Goal: Information Seeking & Learning: Learn about a topic

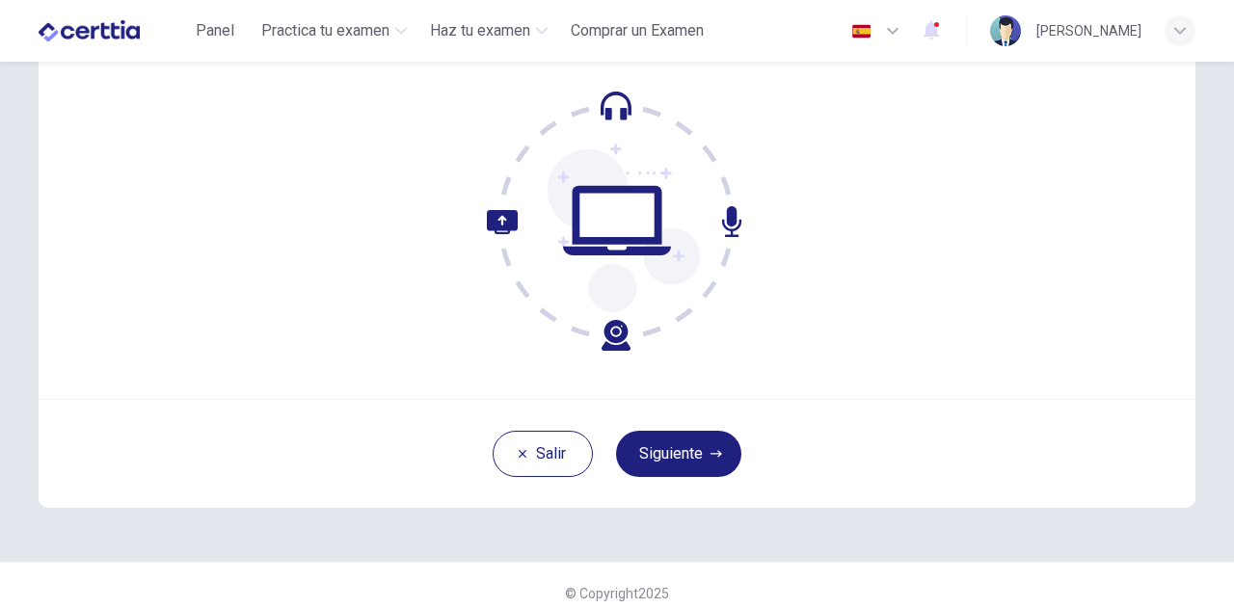
scroll to position [194, 0]
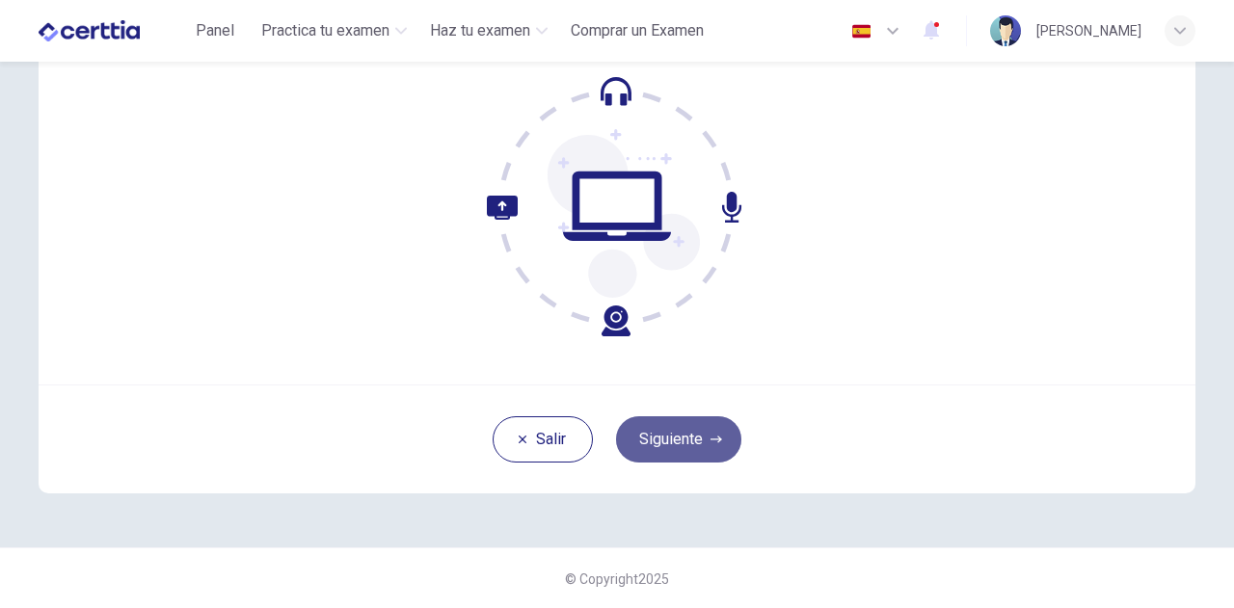
click at [689, 444] on button "Siguiente" at bounding box center [678, 440] width 125 height 46
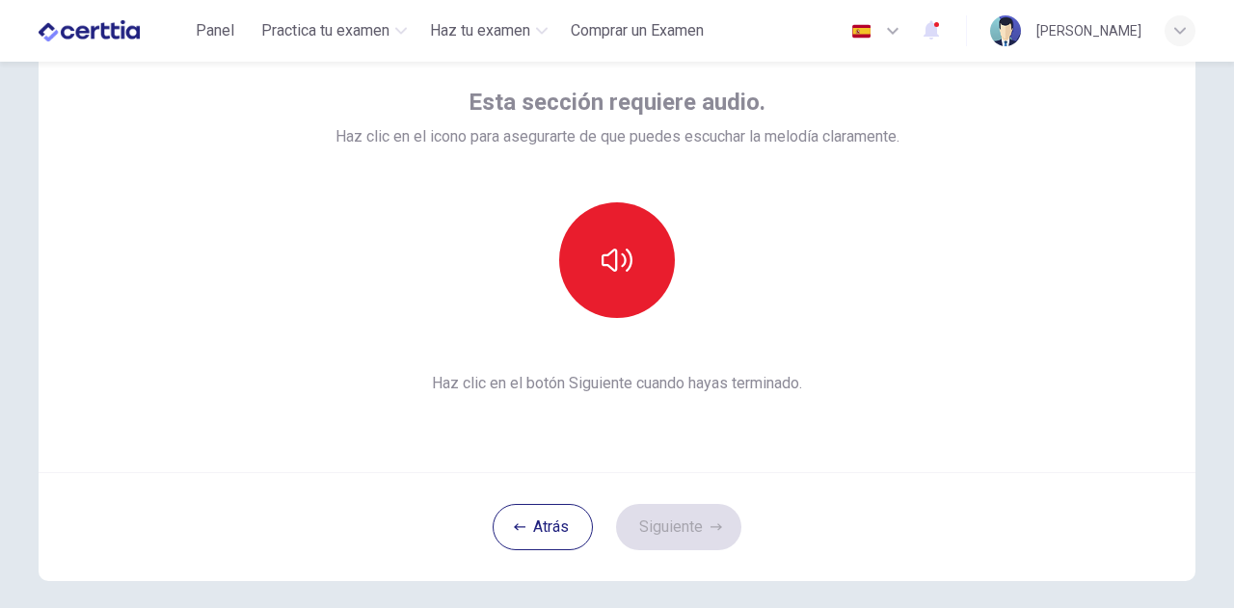
scroll to position [1, 0]
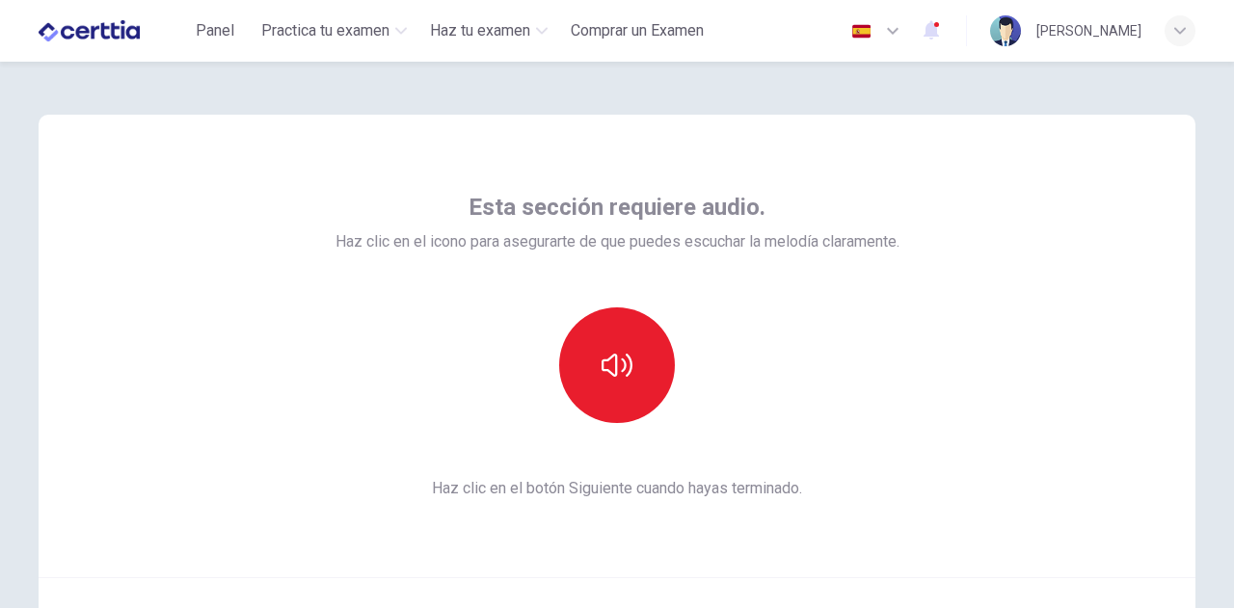
click at [388, 405] on div at bounding box center [618, 366] width 564 height 116
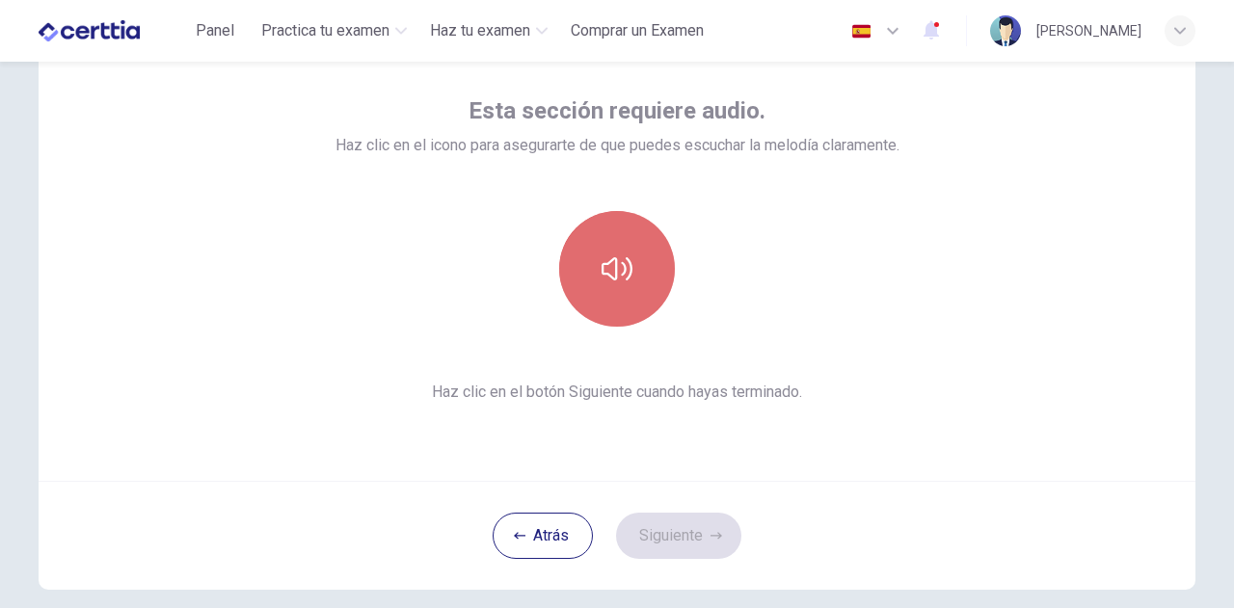
click at [604, 282] on icon "button" at bounding box center [617, 269] width 31 height 31
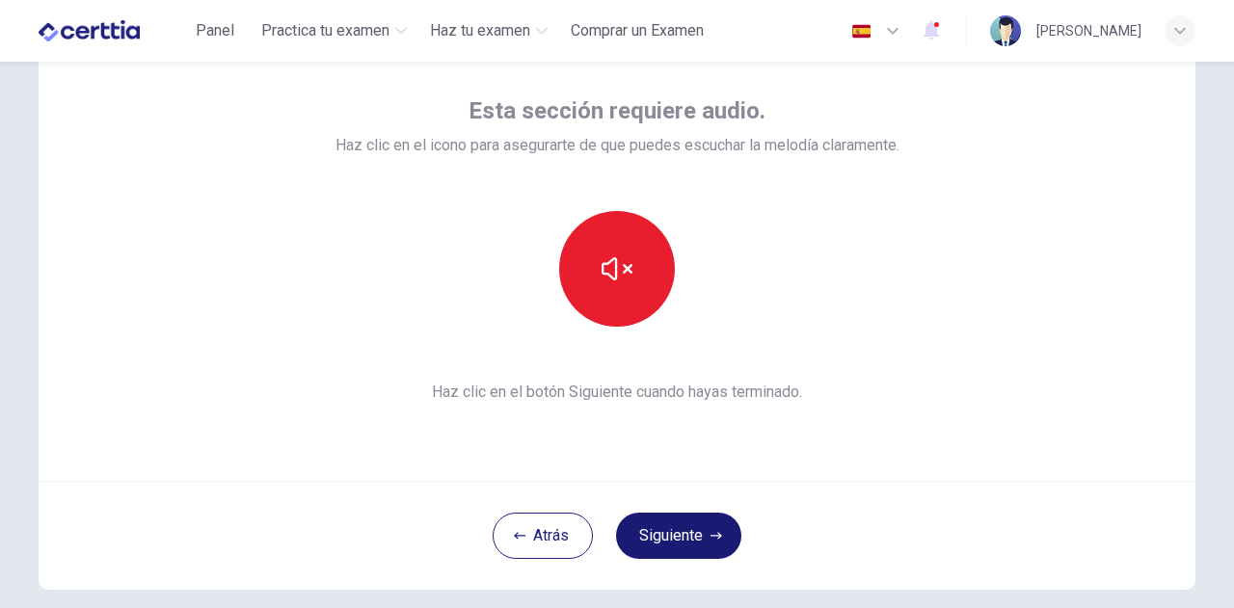
click at [677, 537] on button "Siguiente" at bounding box center [678, 536] width 125 height 46
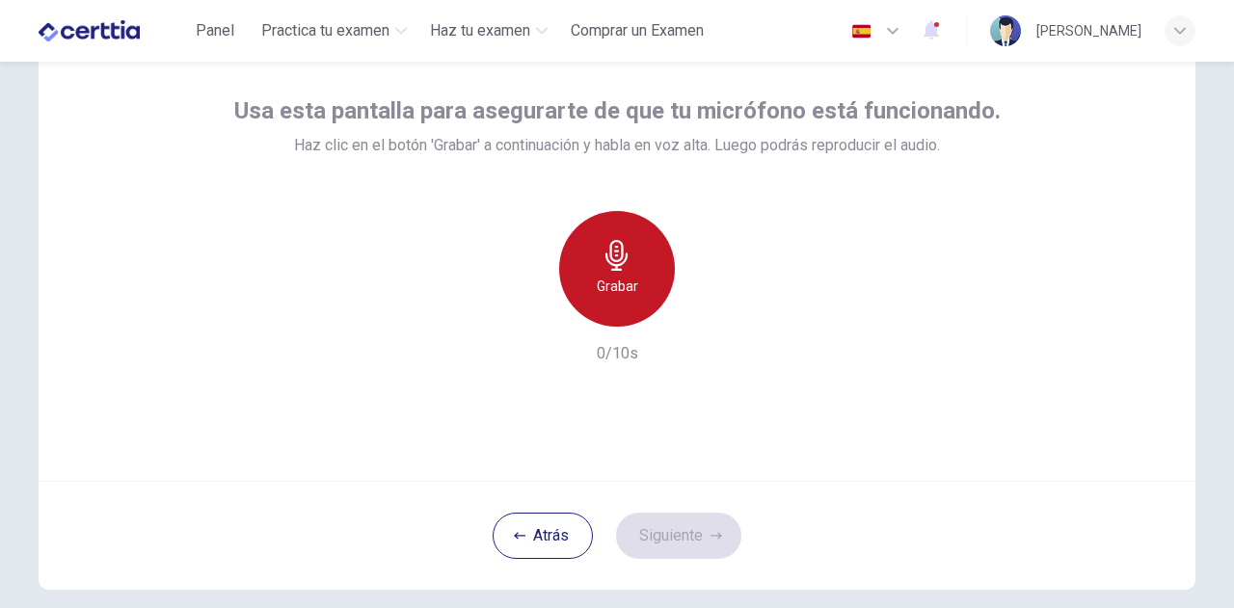
click at [611, 273] on div "Grabar" at bounding box center [617, 269] width 116 height 116
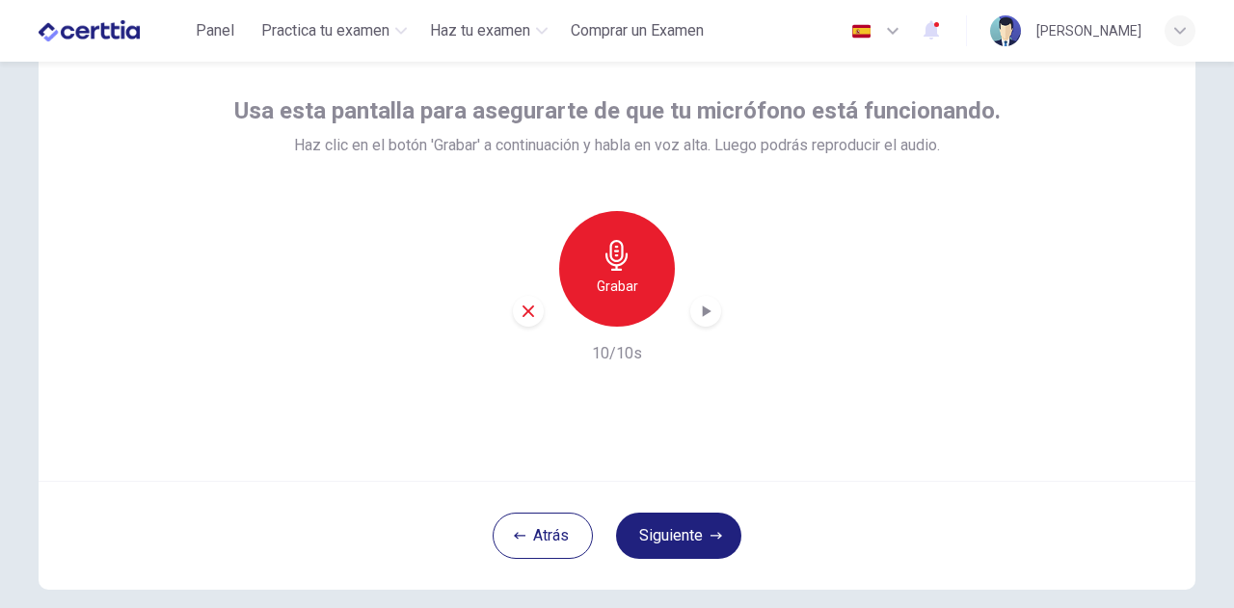
click at [668, 529] on button "Siguiente" at bounding box center [678, 536] width 125 height 46
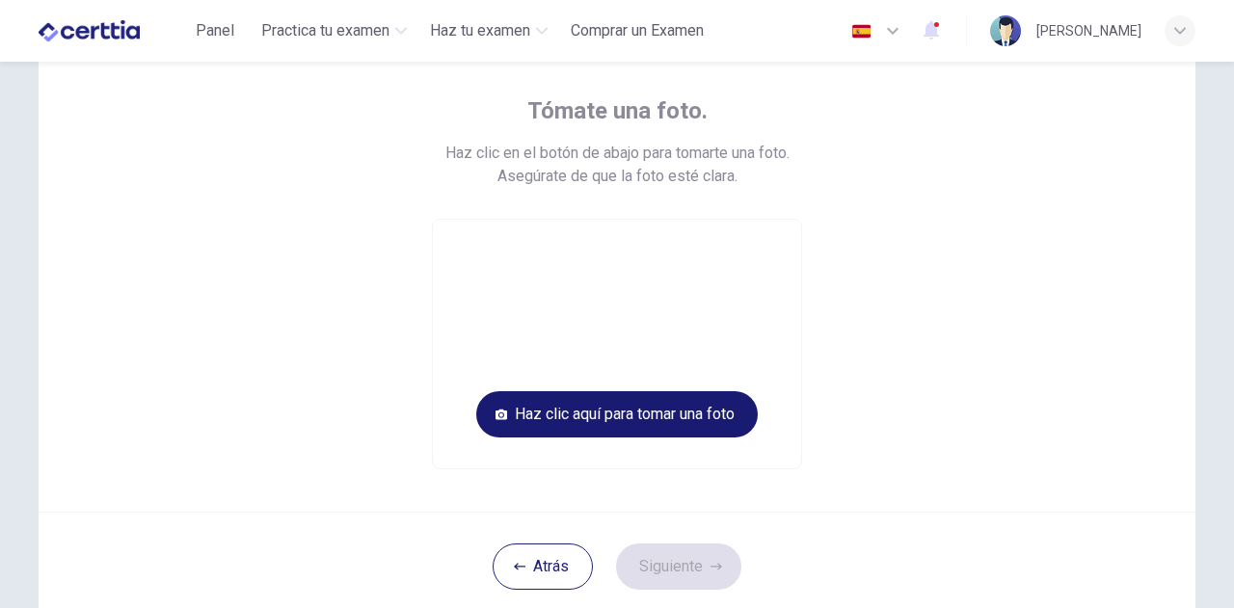
click at [547, 423] on button "Haz clic aquí para tomar una foto" at bounding box center [617, 415] width 282 height 46
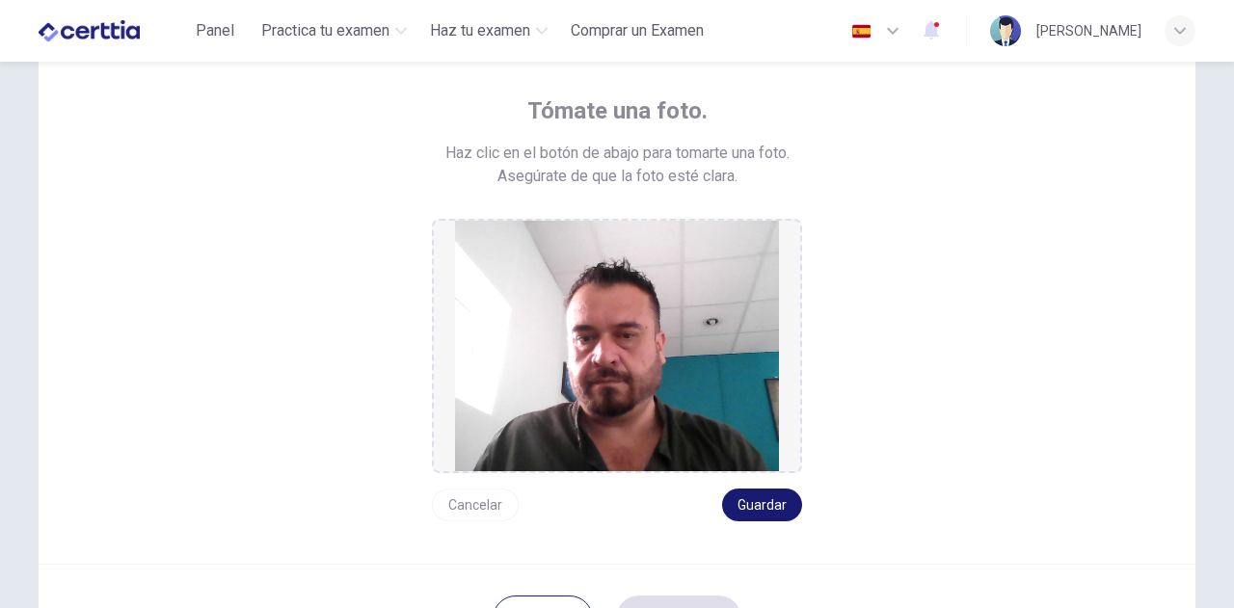
click at [774, 501] on button "Guardar" at bounding box center [762, 505] width 80 height 33
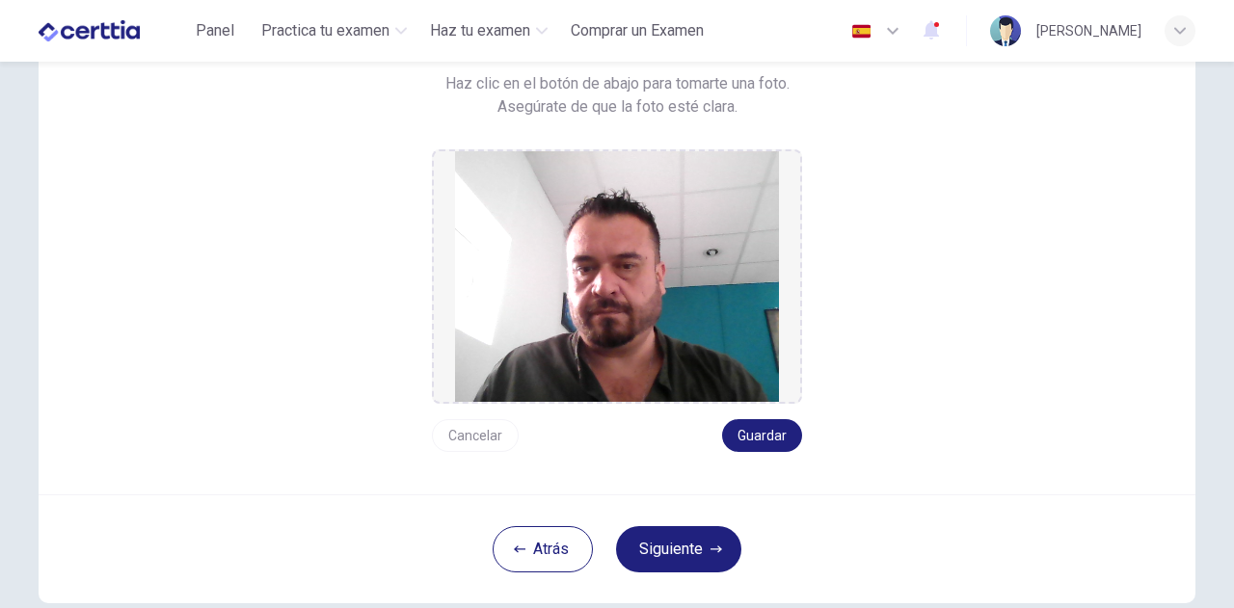
scroll to position [276, 0]
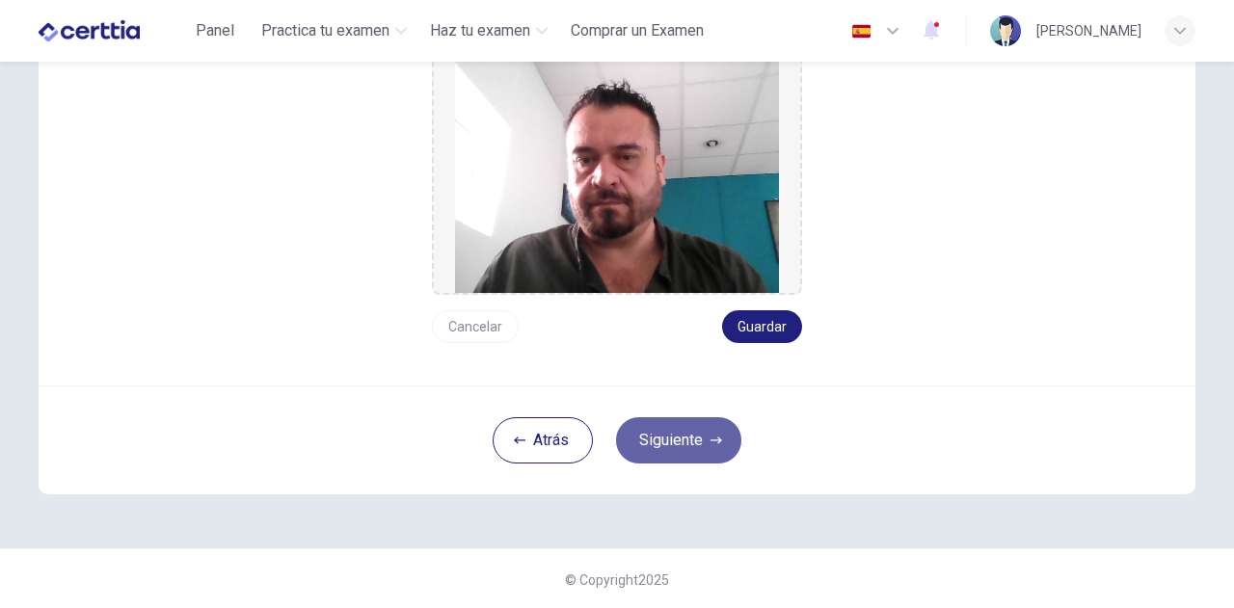
click at [662, 448] on button "Siguiente" at bounding box center [678, 441] width 125 height 46
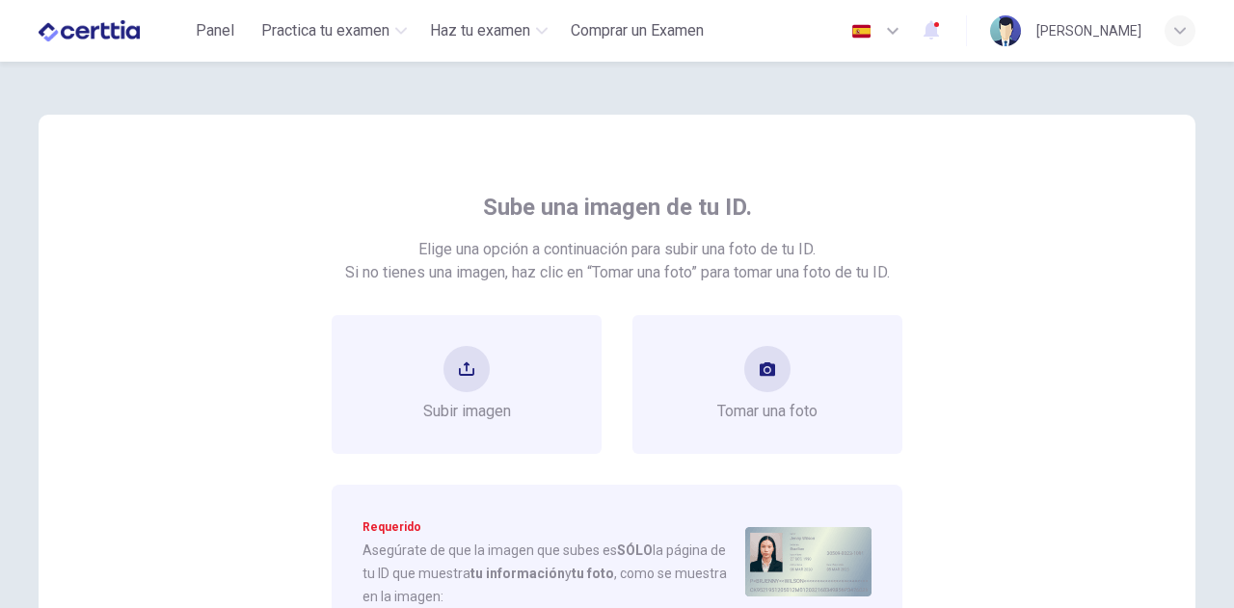
scroll to position [0, 0]
click at [461, 371] on icon "upload" at bounding box center [466, 371] width 15 height 14
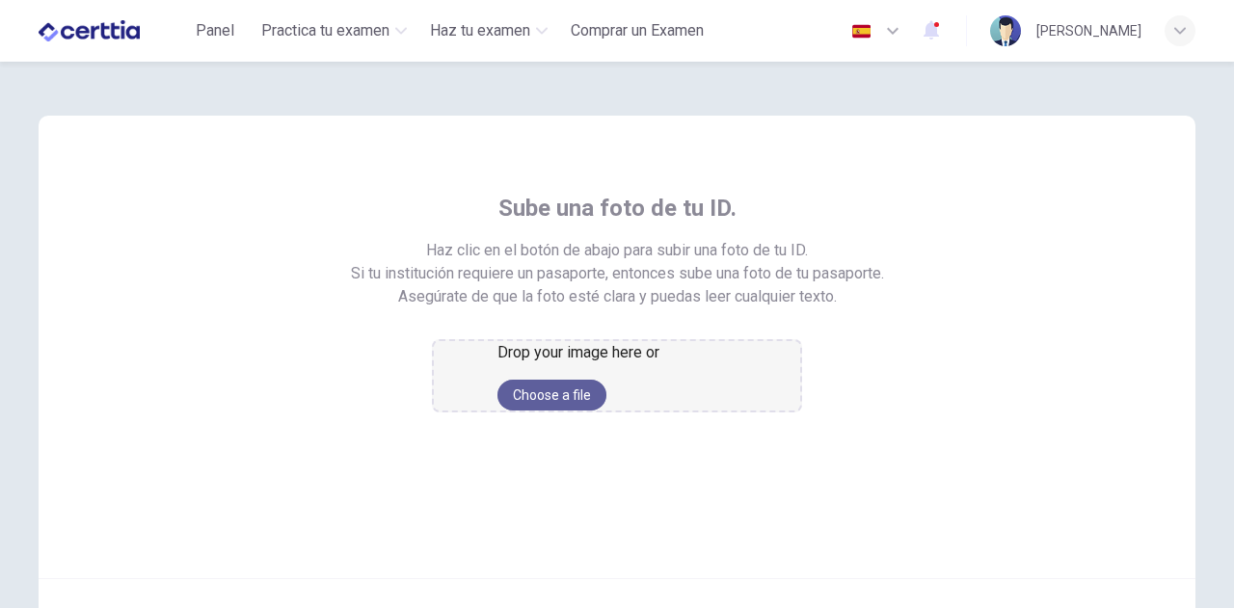
click at [607, 411] on button "Choose a file" at bounding box center [552, 395] width 109 height 31
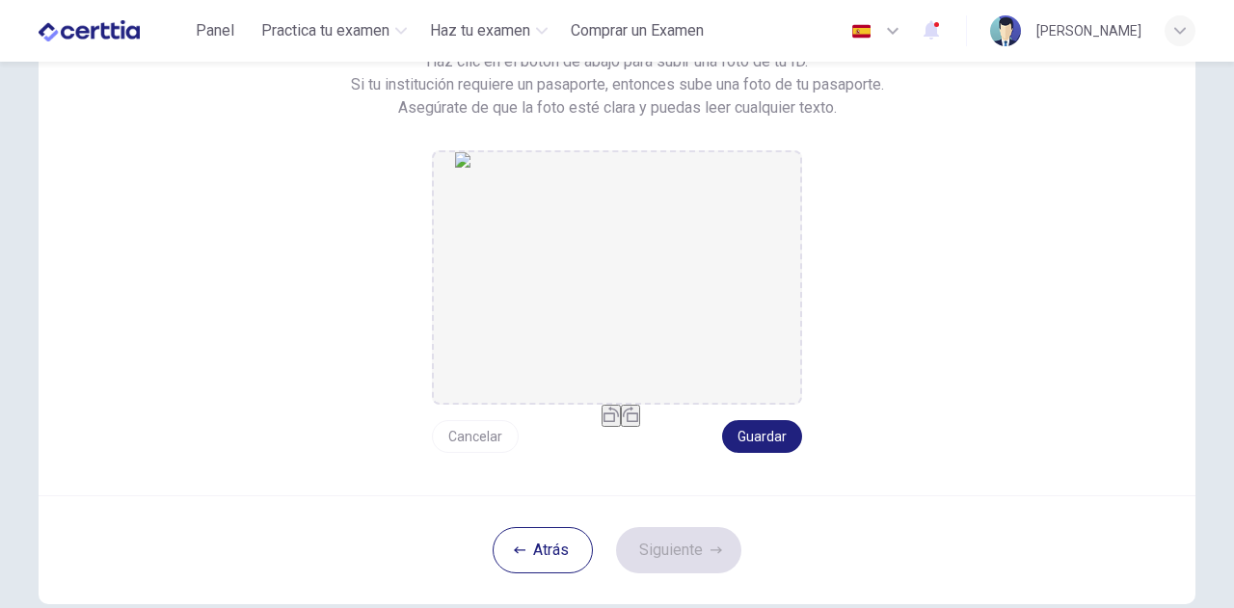
scroll to position [193, 0]
click at [770, 437] on button "Guardar" at bounding box center [762, 433] width 80 height 33
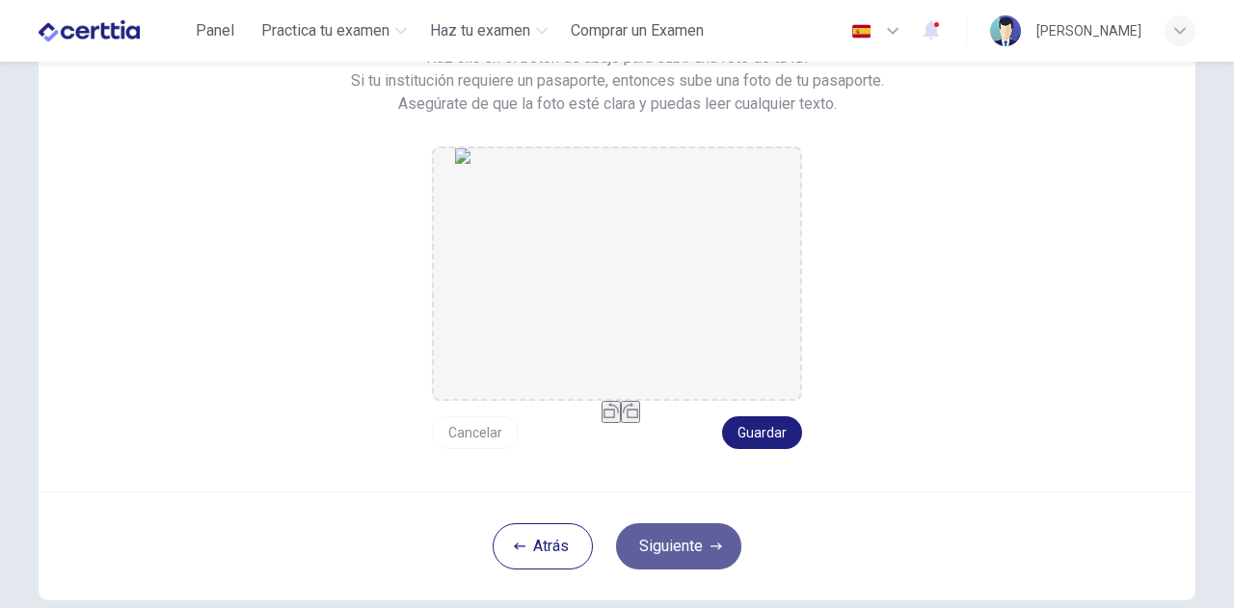
click at [675, 546] on button "Siguiente" at bounding box center [678, 547] width 125 height 46
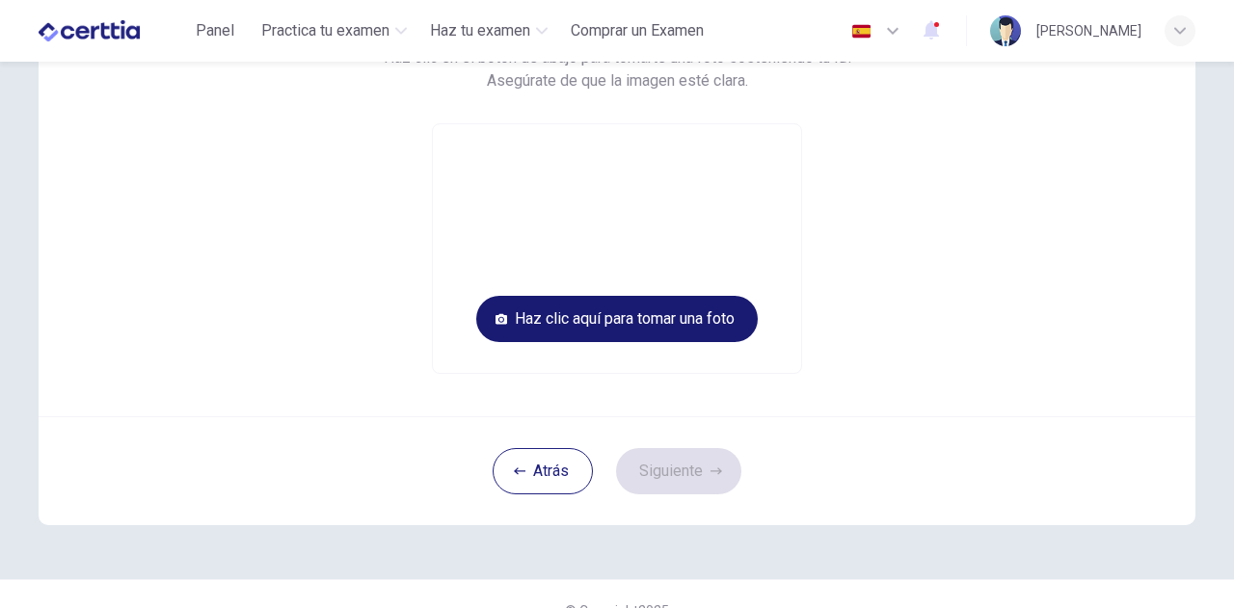
click at [565, 321] on button "Haz clic aquí para tomar una foto" at bounding box center [617, 319] width 282 height 46
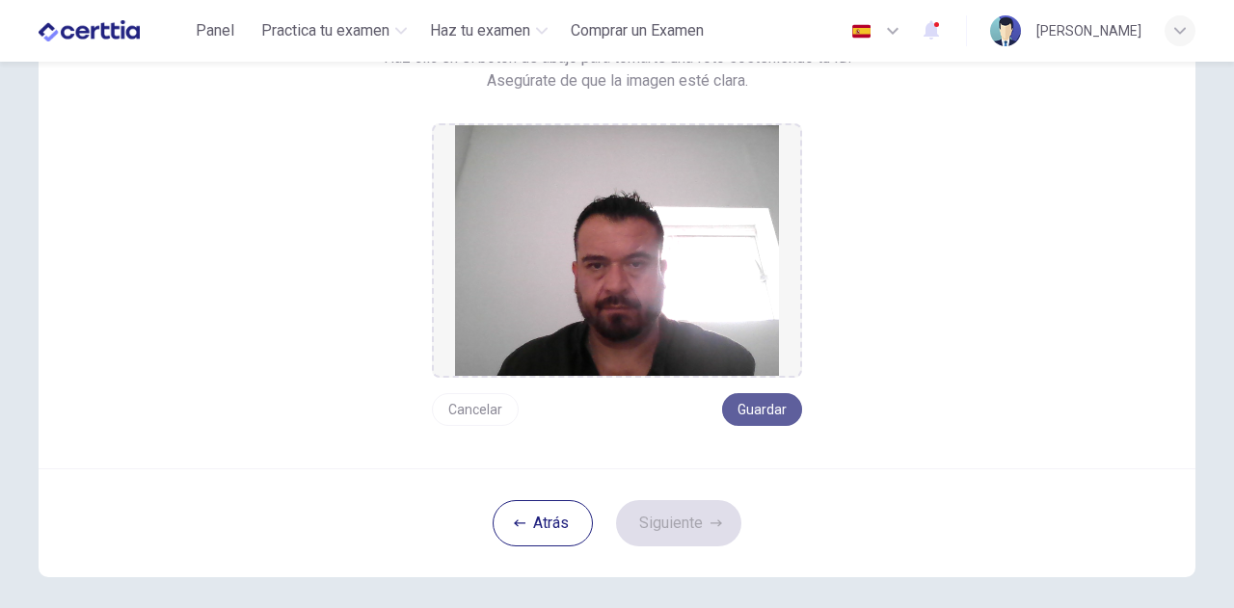
click at [771, 408] on button "Guardar" at bounding box center [762, 409] width 80 height 33
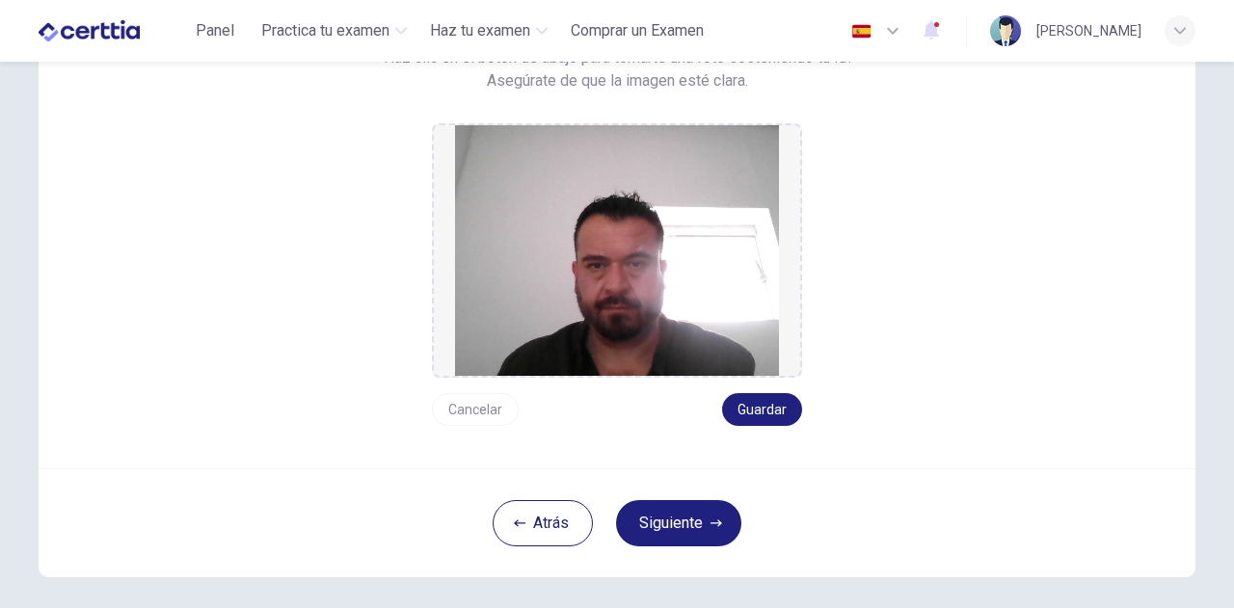
click at [665, 531] on button "Siguiente" at bounding box center [678, 523] width 125 height 46
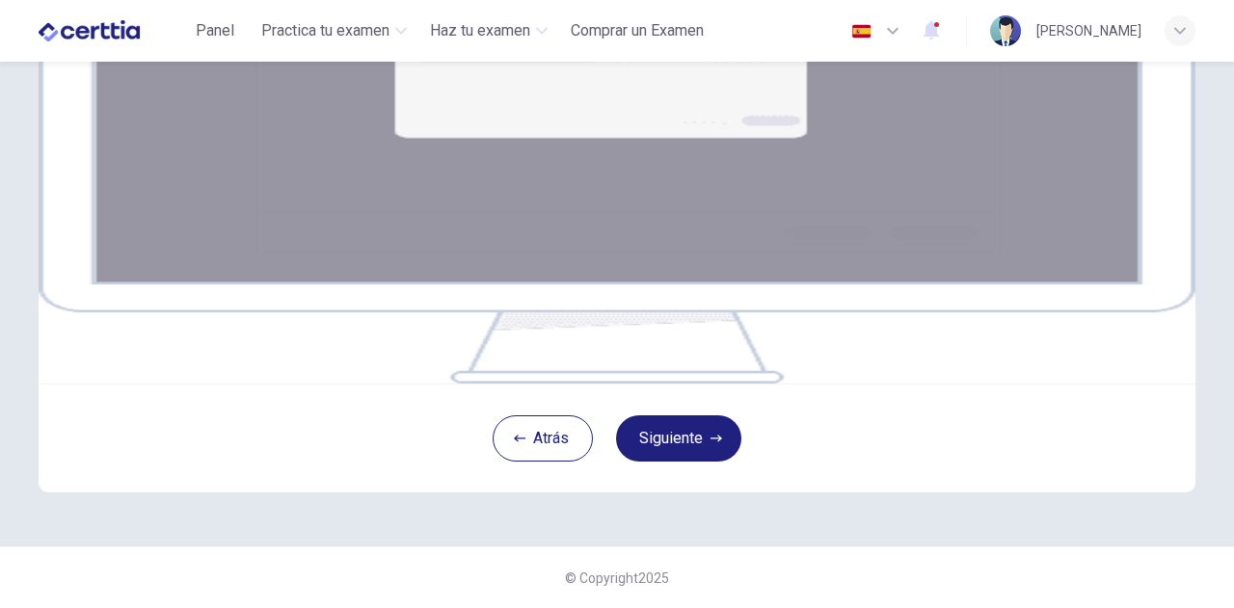
scroll to position [392, 0]
click at [665, 442] on button "Siguiente" at bounding box center [678, 439] width 125 height 46
click at [715, 443] on icon "button" at bounding box center [717, 439] width 12 height 12
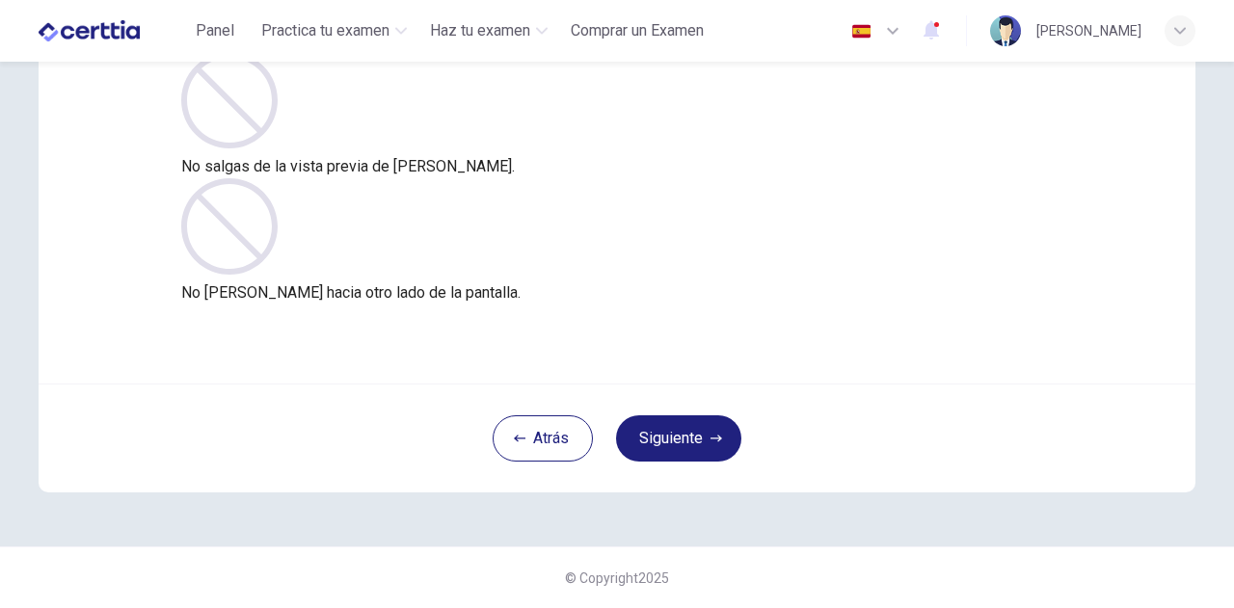
scroll to position [194, 0]
click at [694, 445] on button "Siguiente" at bounding box center [678, 440] width 125 height 46
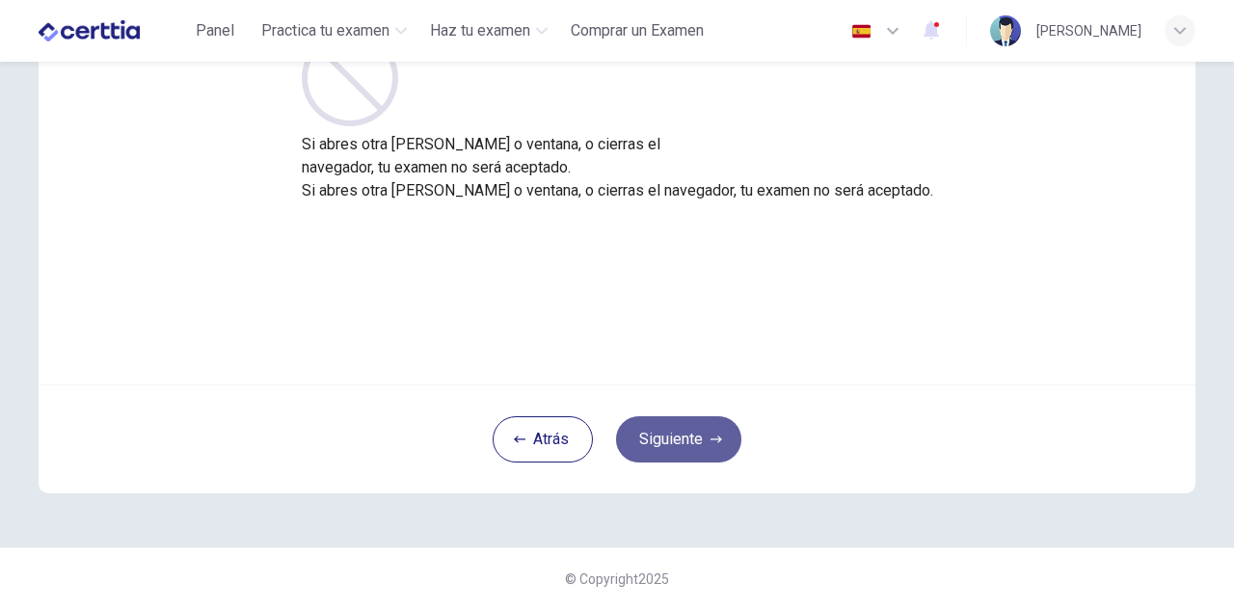
click at [694, 445] on button "Siguiente" at bounding box center [678, 440] width 125 height 46
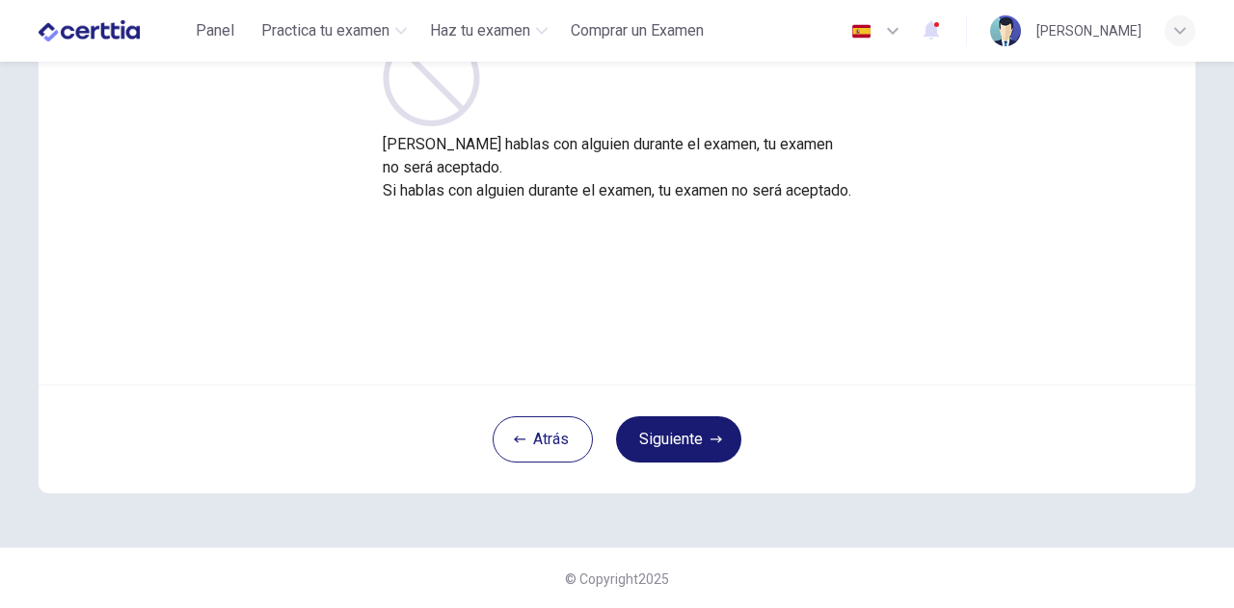
click at [694, 445] on button "Siguiente" at bounding box center [678, 440] width 125 height 46
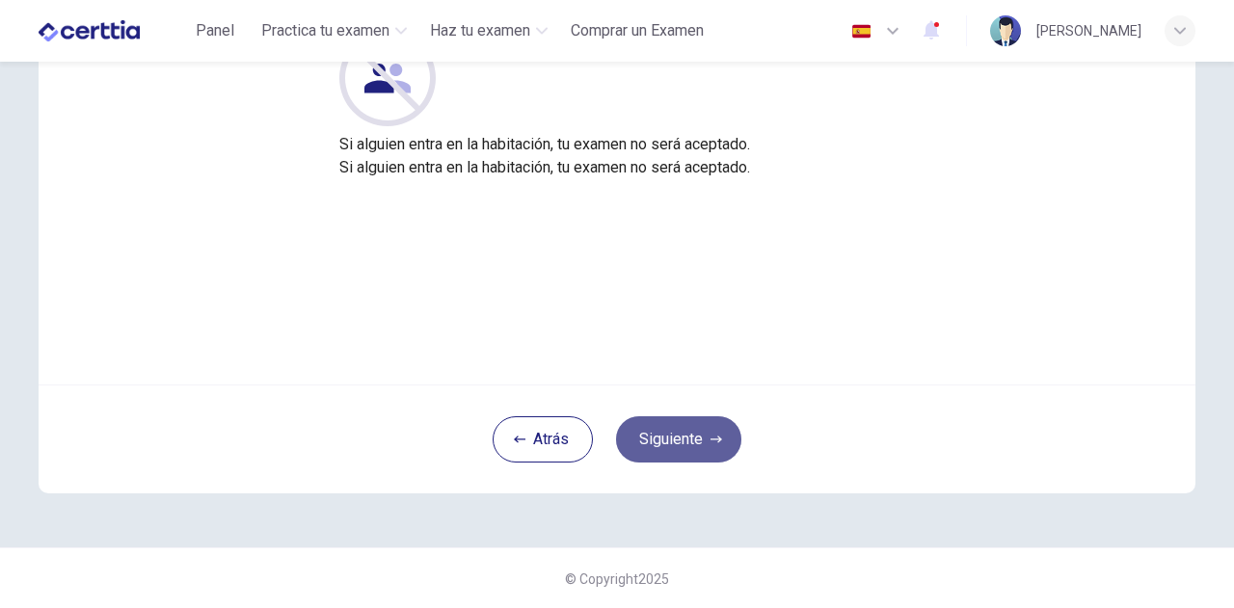
click at [689, 447] on button "Siguiente" at bounding box center [678, 440] width 125 height 46
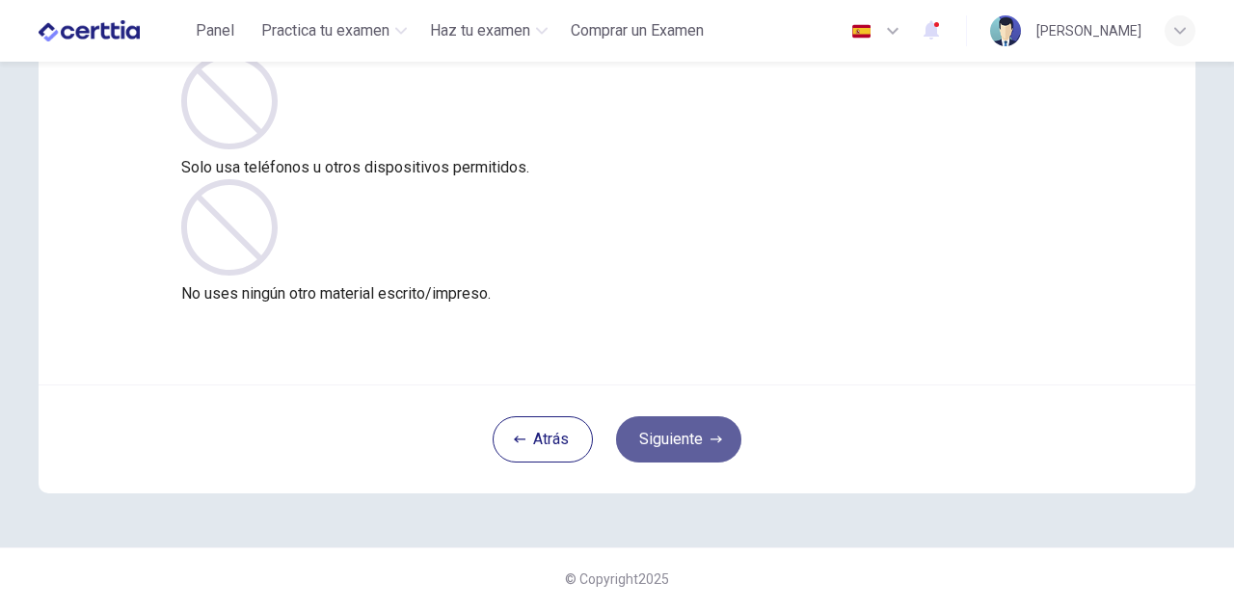
click at [690, 437] on button "Siguiente" at bounding box center [678, 440] width 125 height 46
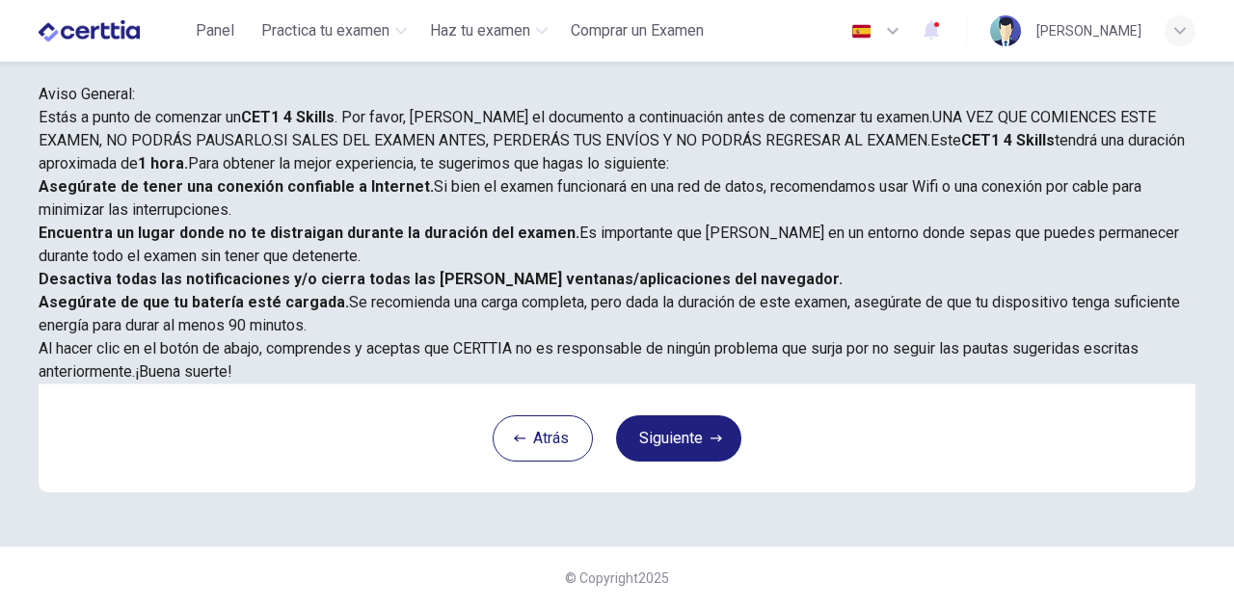
scroll to position [463, 0]
click at [665, 445] on button "Siguiente" at bounding box center [678, 439] width 125 height 46
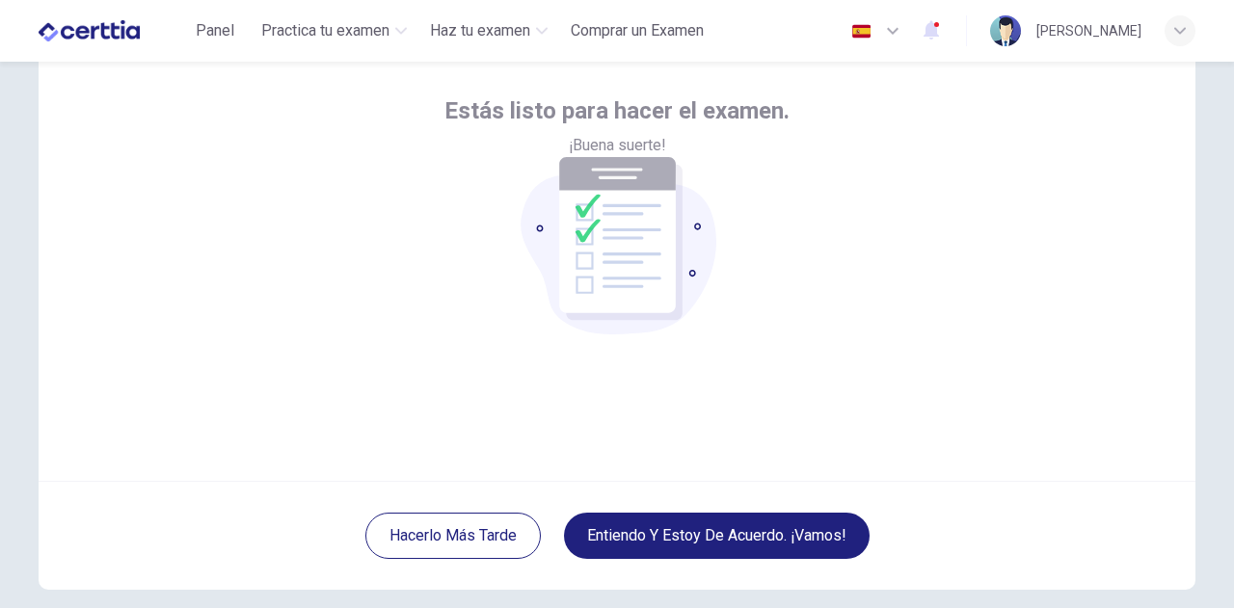
scroll to position [194, 0]
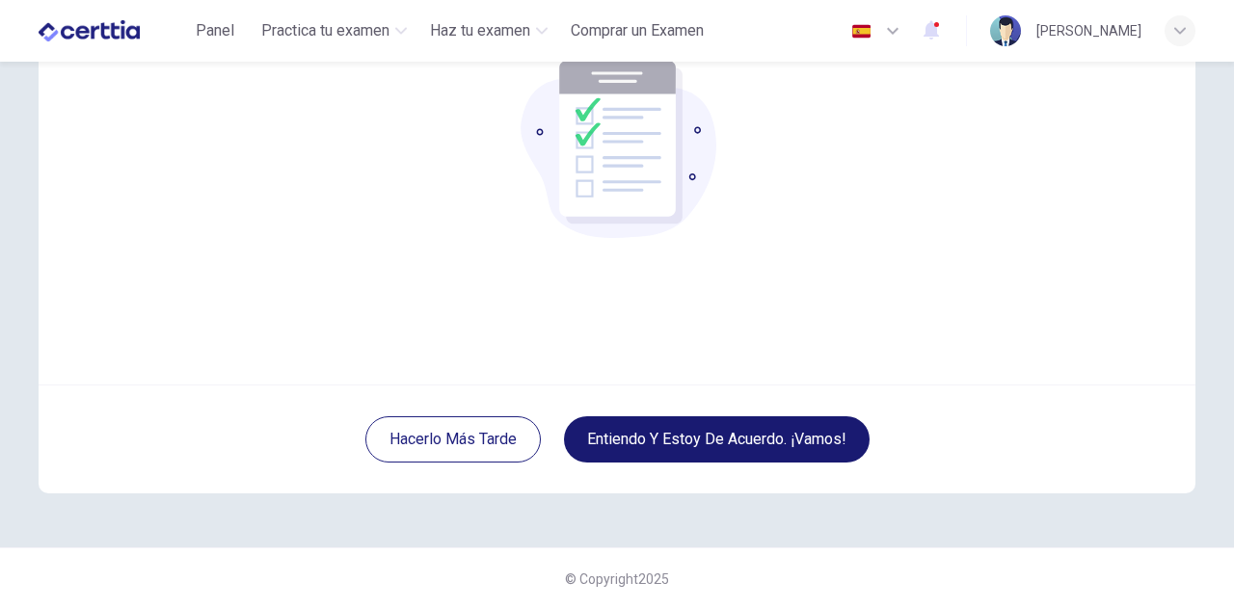
click at [671, 433] on button "Entiendo y estoy de acuerdo. ¡Vamos!" at bounding box center [717, 440] width 306 height 46
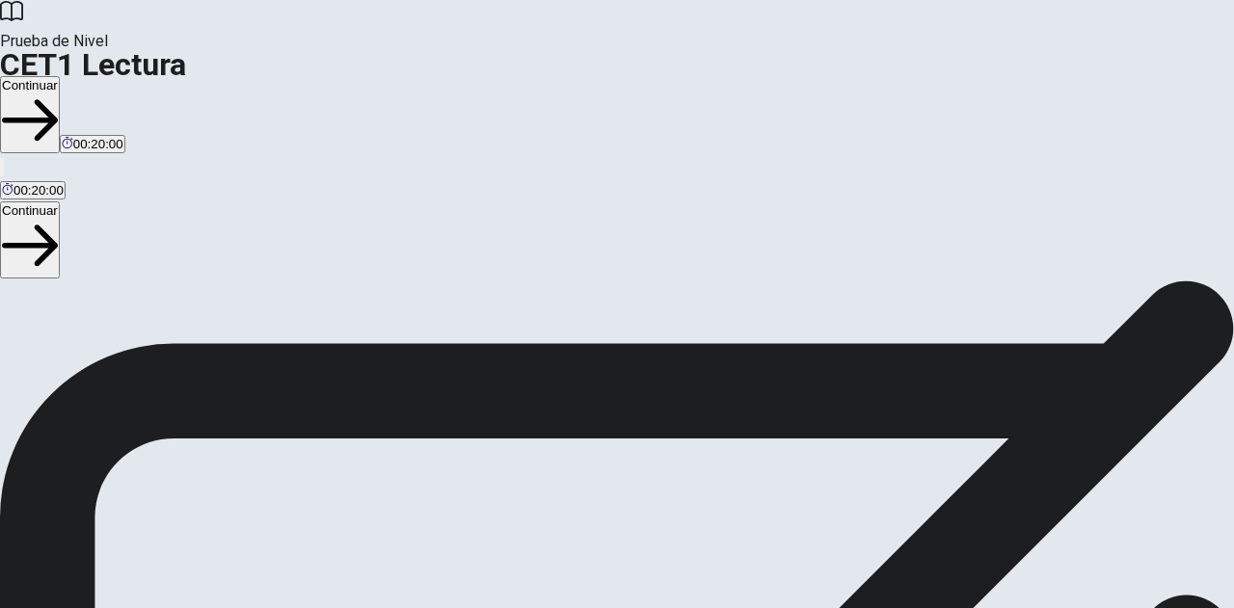
scroll to position [143, 0]
click at [60, 76] on button "Continuar" at bounding box center [30, 114] width 60 height 77
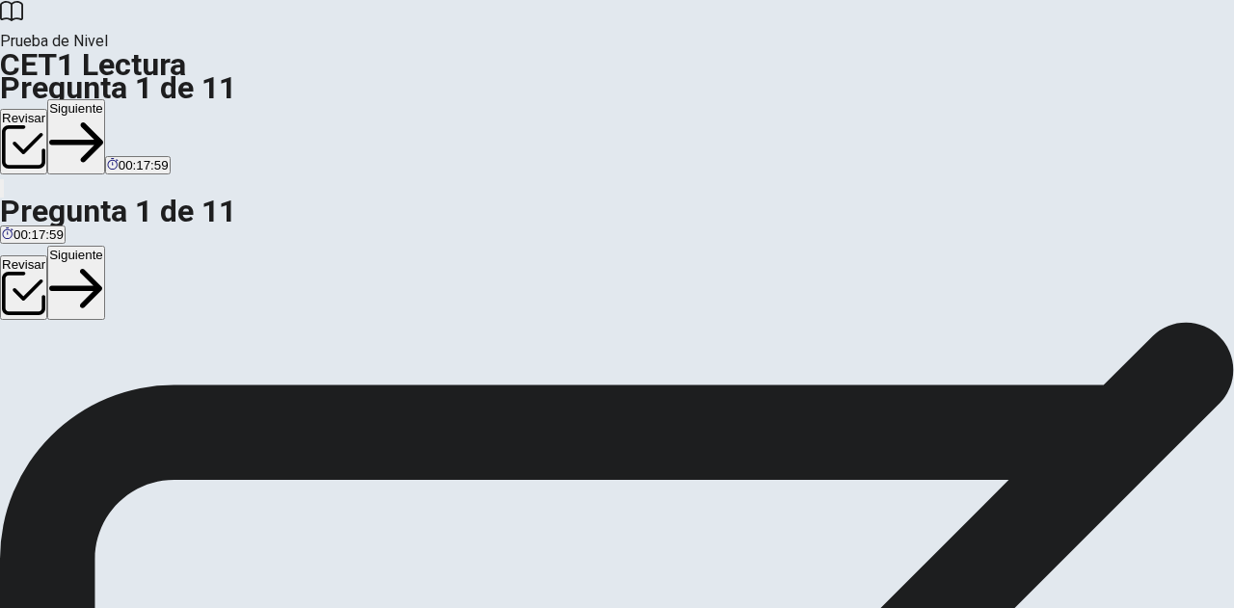
scroll to position [0, 0]
click at [105, 99] on button "Siguiente" at bounding box center [76, 136] width 58 height 75
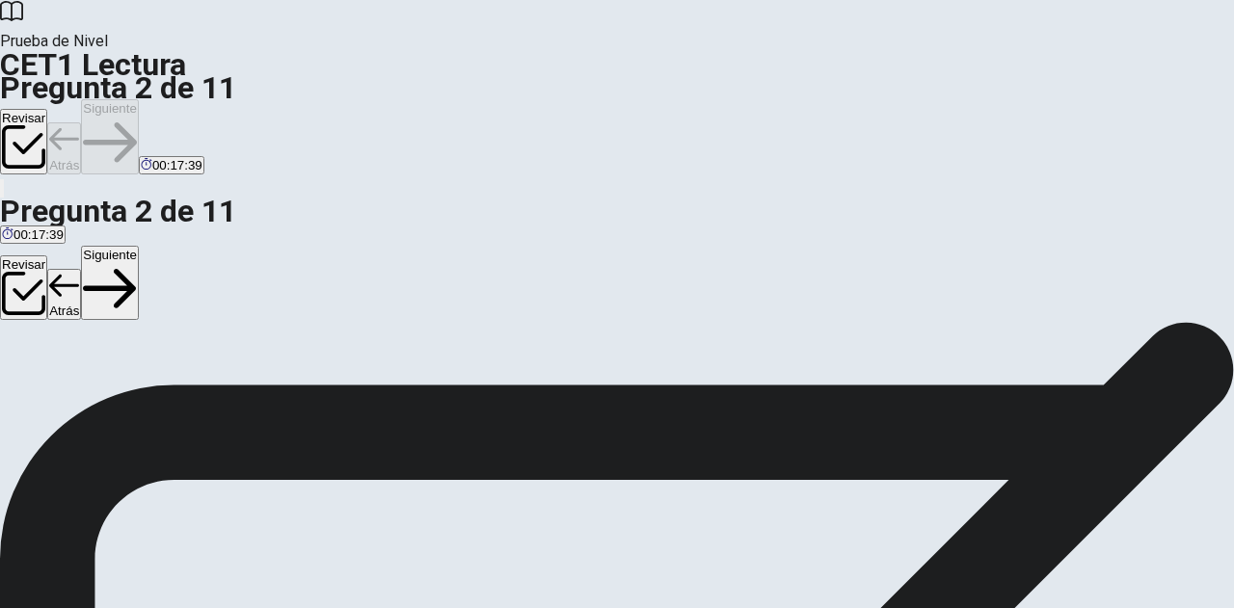
scroll to position [189, 0]
click at [139, 99] on button "Siguiente" at bounding box center [110, 136] width 58 height 75
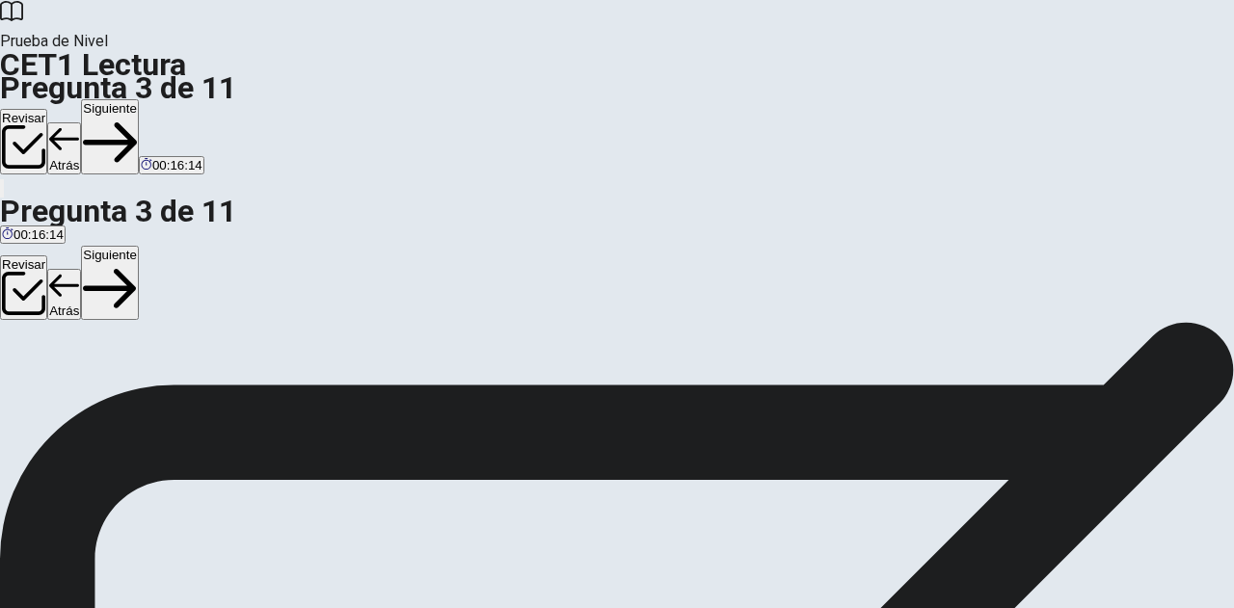
click at [139, 99] on button "Siguiente" at bounding box center [110, 136] width 58 height 75
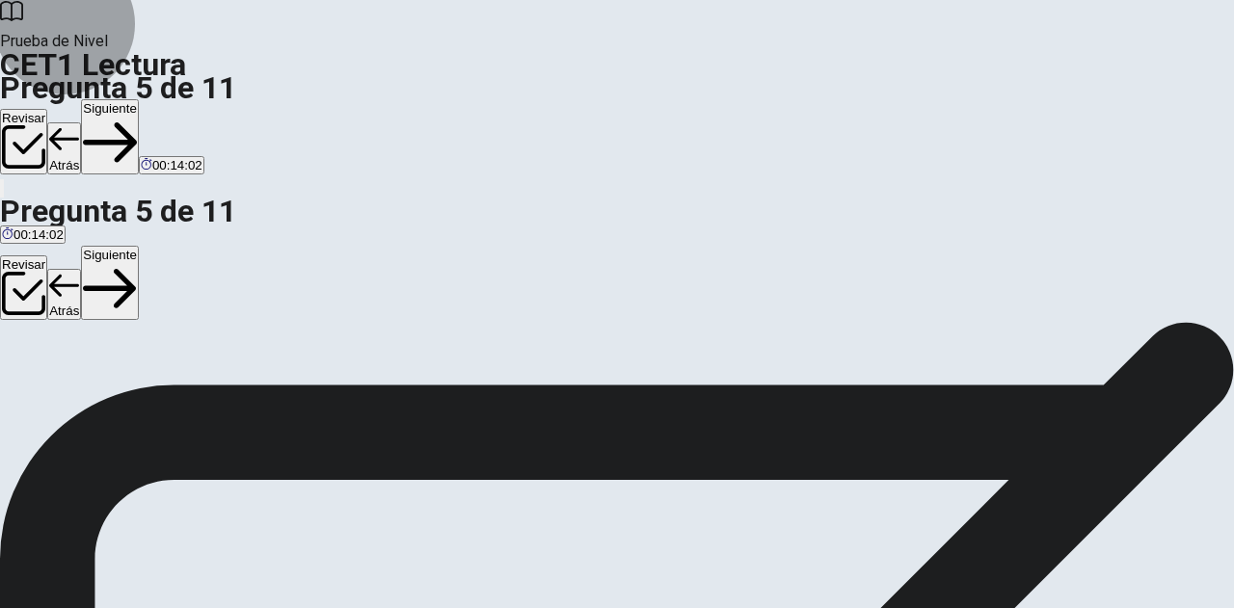
click at [139, 99] on button "Siguiente" at bounding box center [110, 136] width 58 height 75
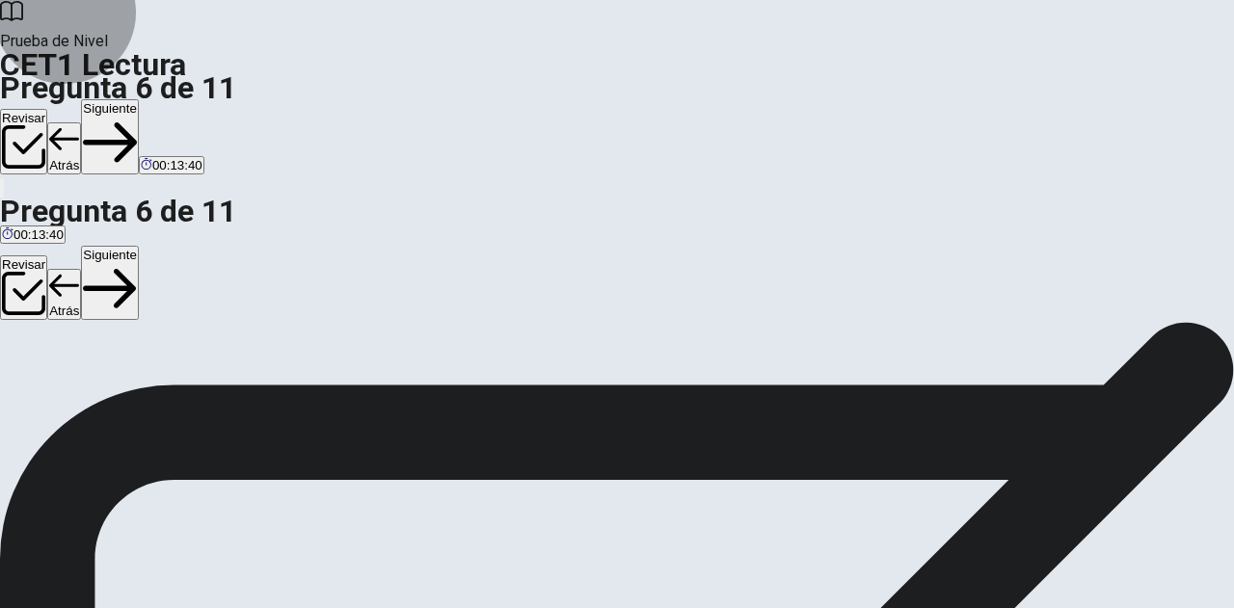
click at [139, 99] on button "Siguiente" at bounding box center [110, 136] width 58 height 75
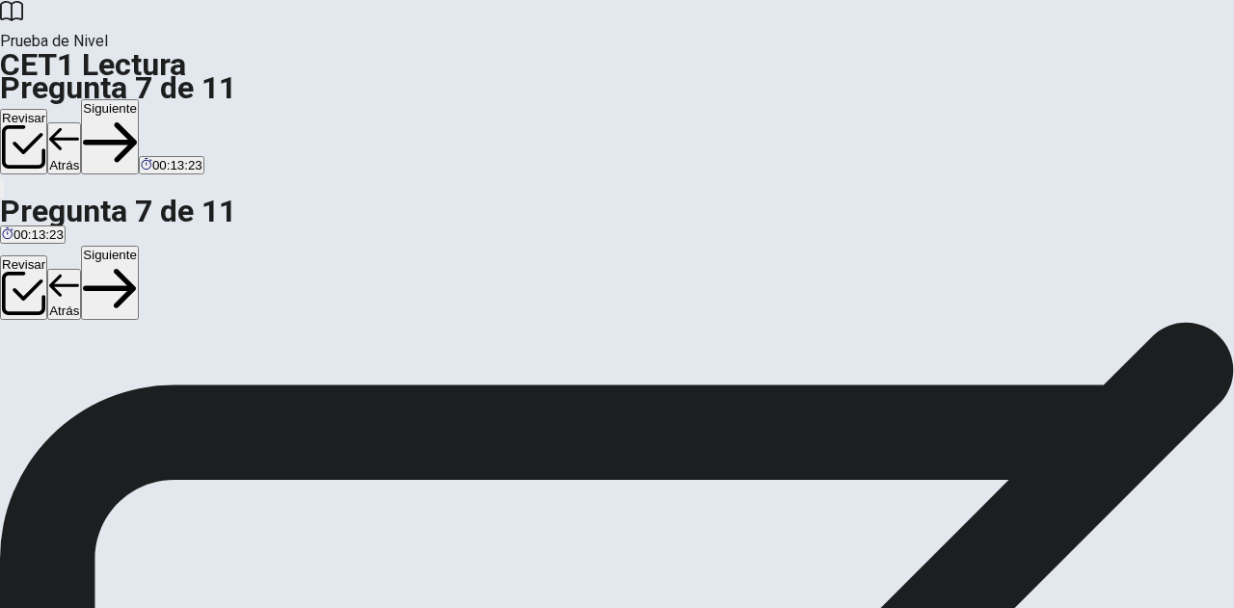
click at [139, 99] on button "Siguiente" at bounding box center [110, 136] width 58 height 75
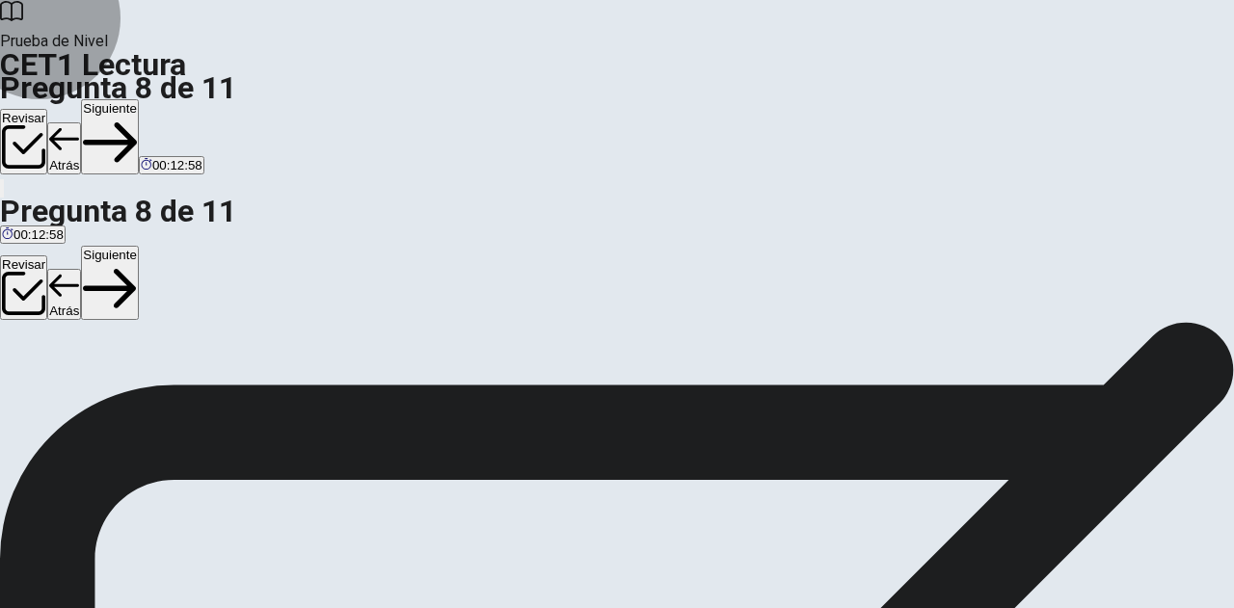
click at [139, 99] on button "Siguiente" at bounding box center [110, 136] width 58 height 75
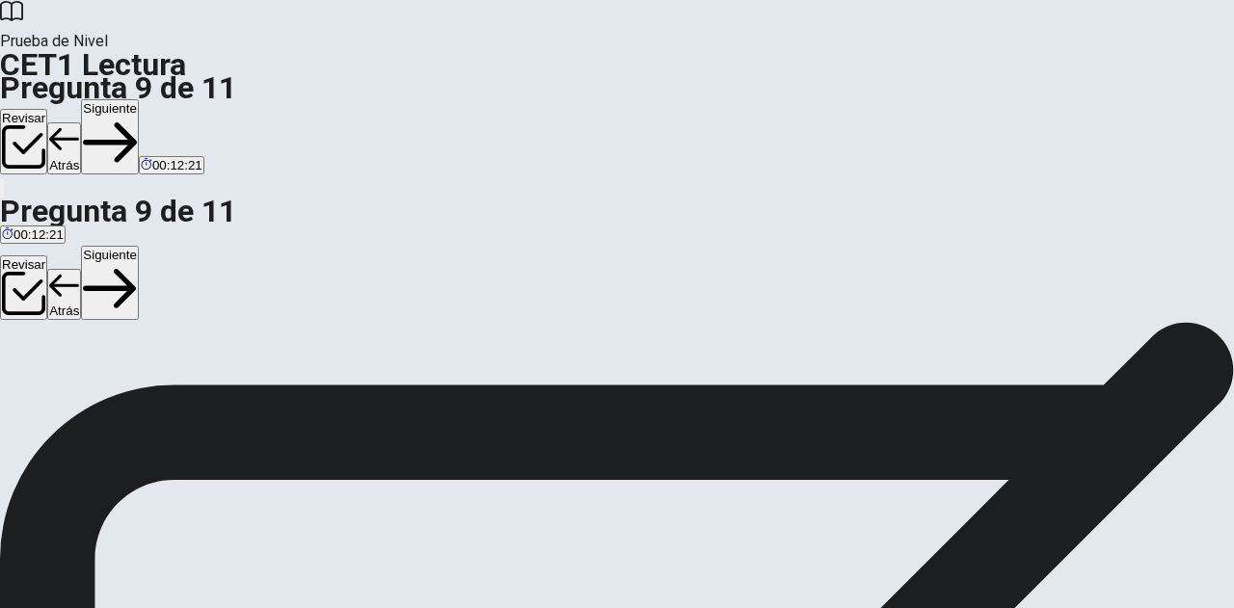
click at [139, 99] on button "Siguiente" at bounding box center [110, 136] width 58 height 75
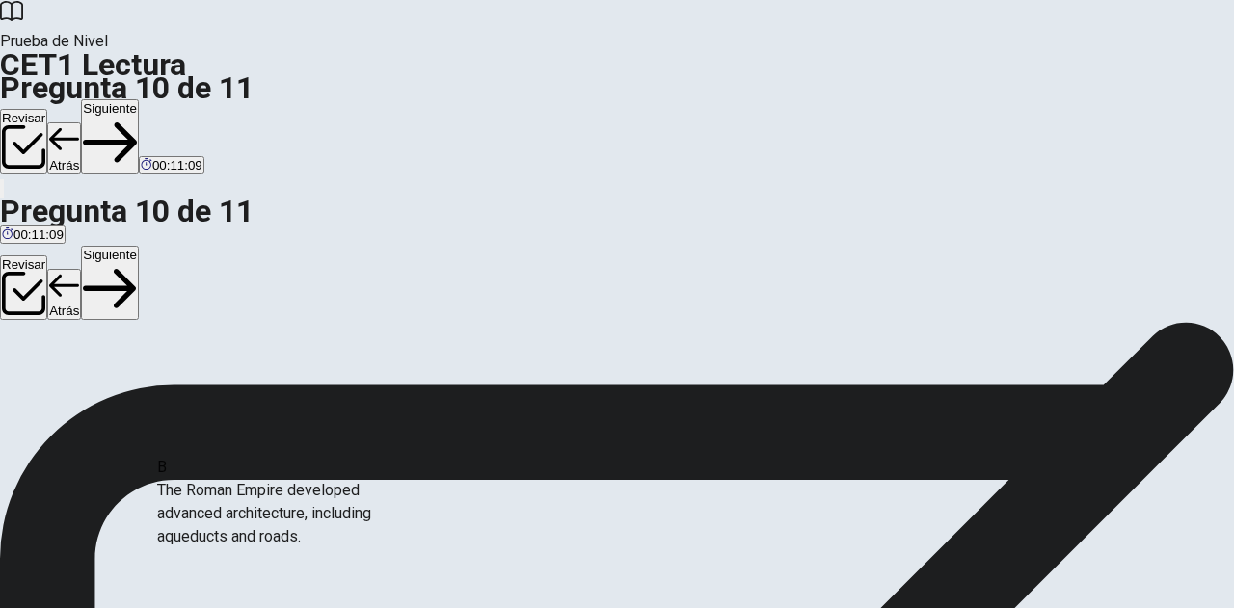
scroll to position [75, 0]
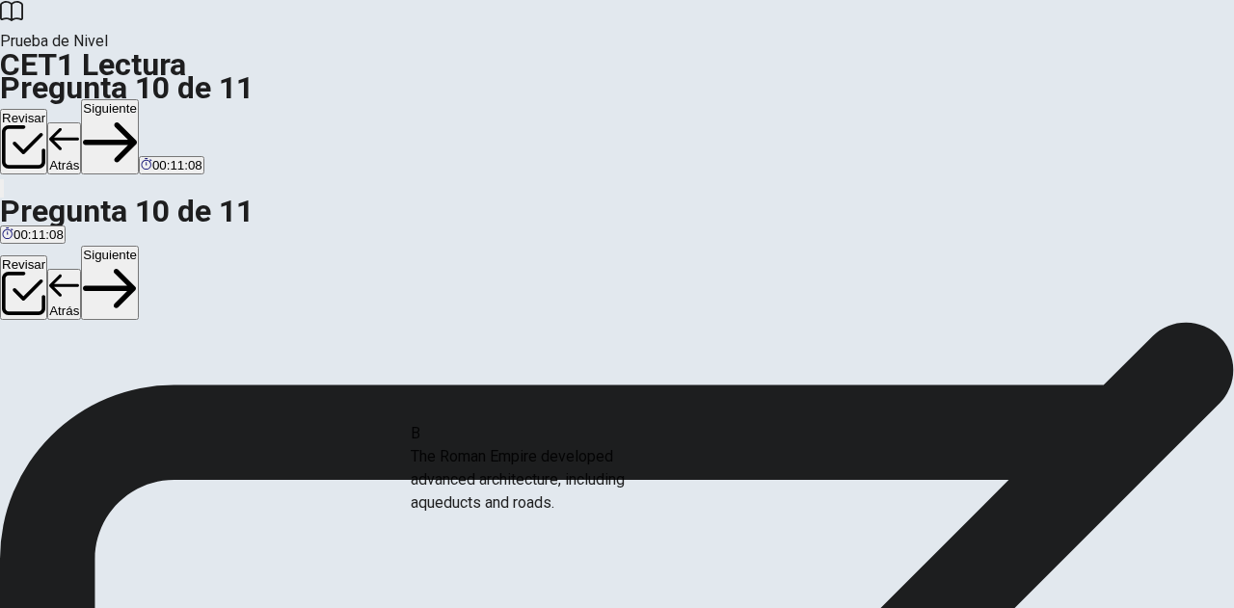
drag, startPoint x: 111, startPoint y: 514, endPoint x: 452, endPoint y: 481, distance: 342.9
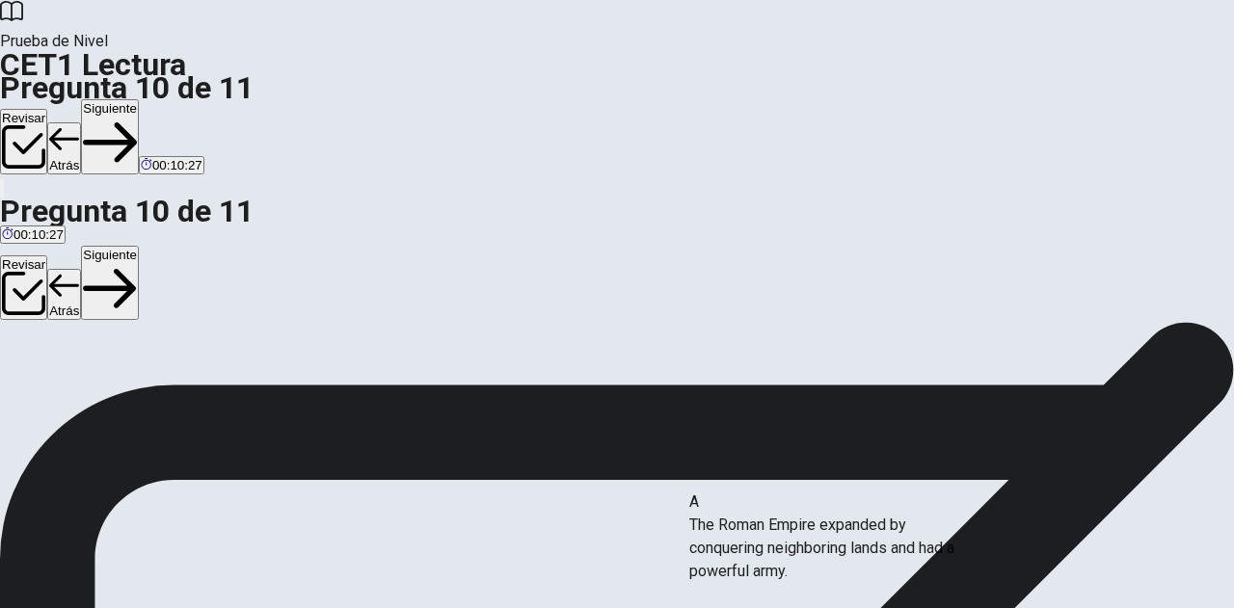
drag, startPoint x: 99, startPoint y: 495, endPoint x: 721, endPoint y: 554, distance: 624.8
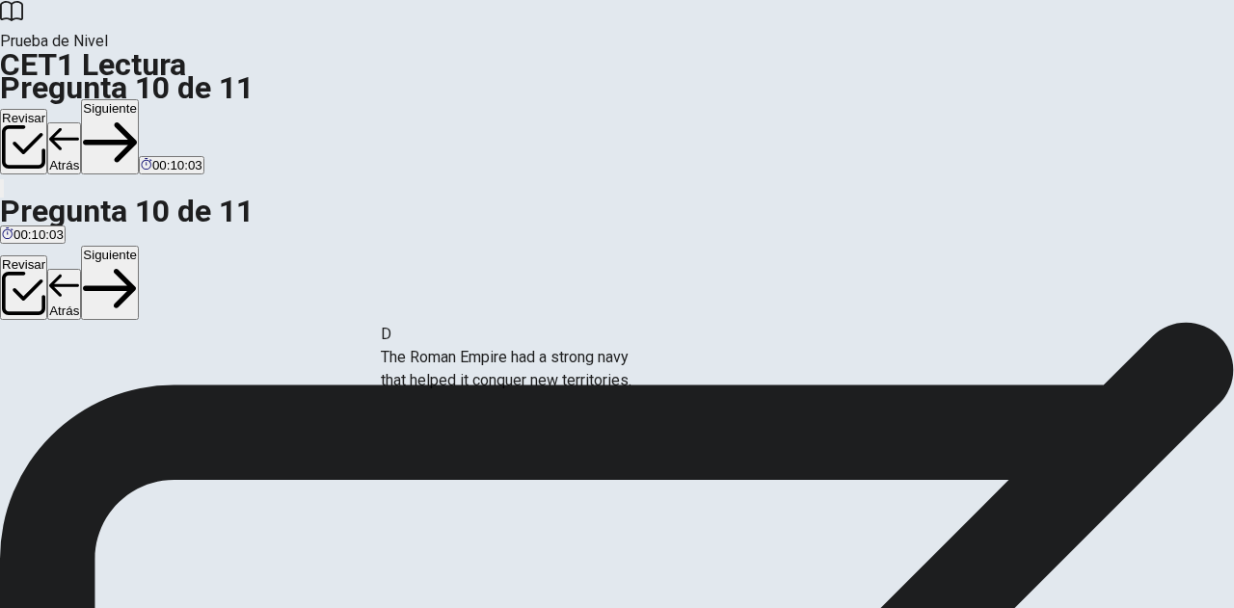
drag, startPoint x: 106, startPoint y: 346, endPoint x: 424, endPoint y: 389, distance: 321.0
drag, startPoint x: 112, startPoint y: 427, endPoint x: 468, endPoint y: 438, distance: 356.0
drag, startPoint x: 102, startPoint y: 427, endPoint x: 434, endPoint y: 462, distance: 333.5
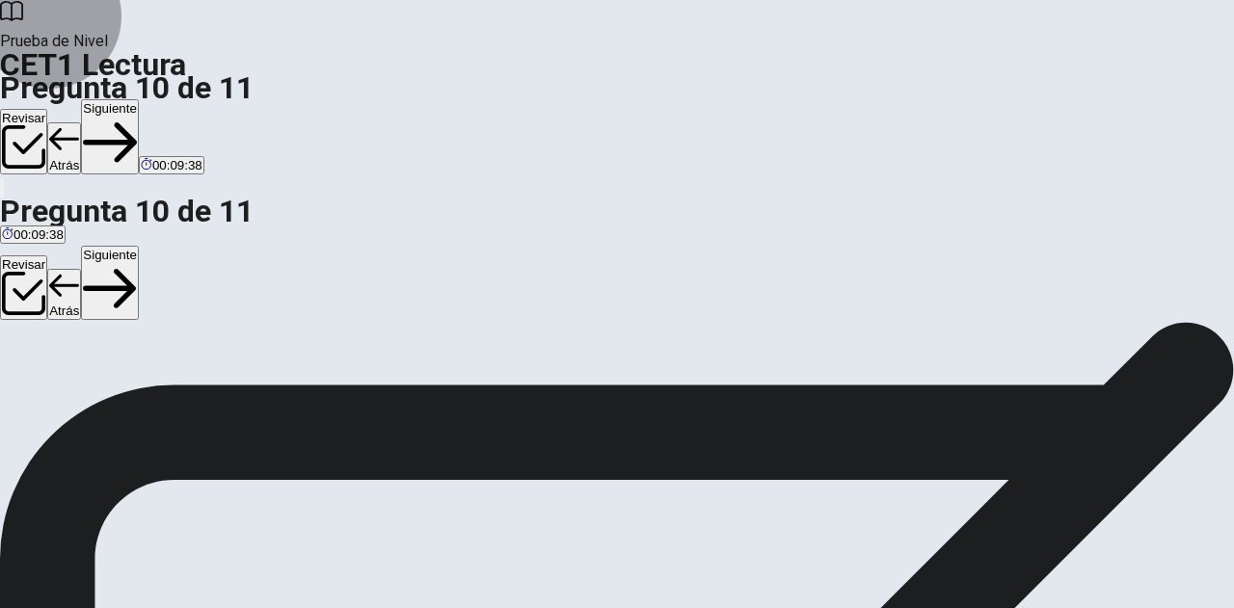
click at [139, 99] on button "Siguiente" at bounding box center [110, 136] width 58 height 75
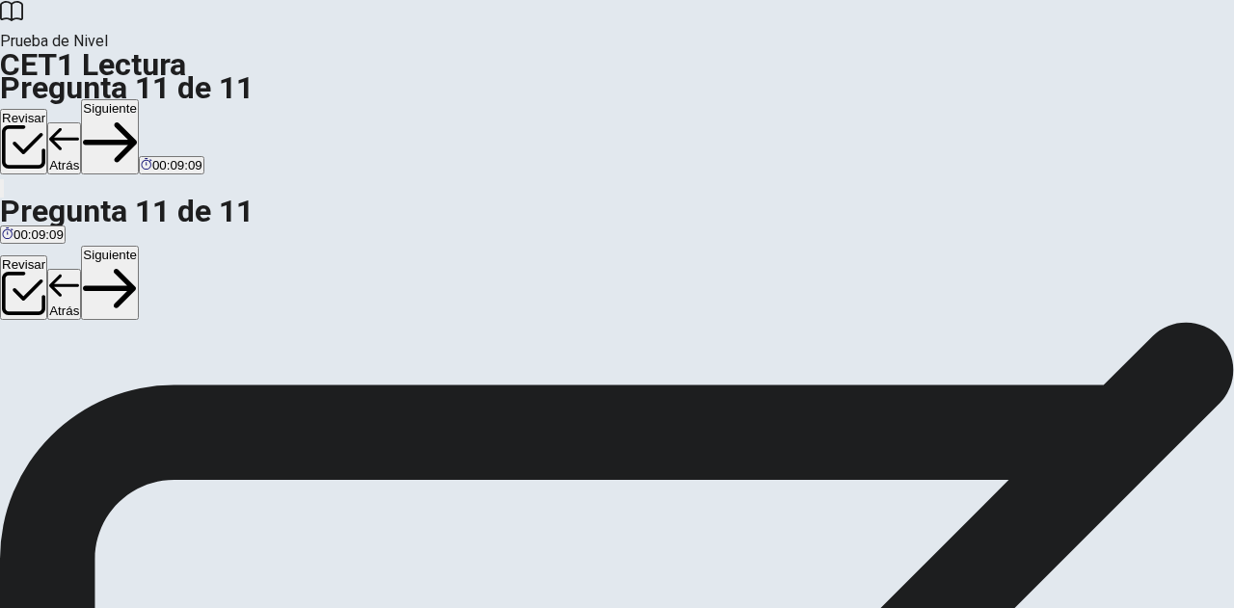
scroll to position [166, 0]
drag, startPoint x: 102, startPoint y: 450, endPoint x: 523, endPoint y: 470, distance: 420.9
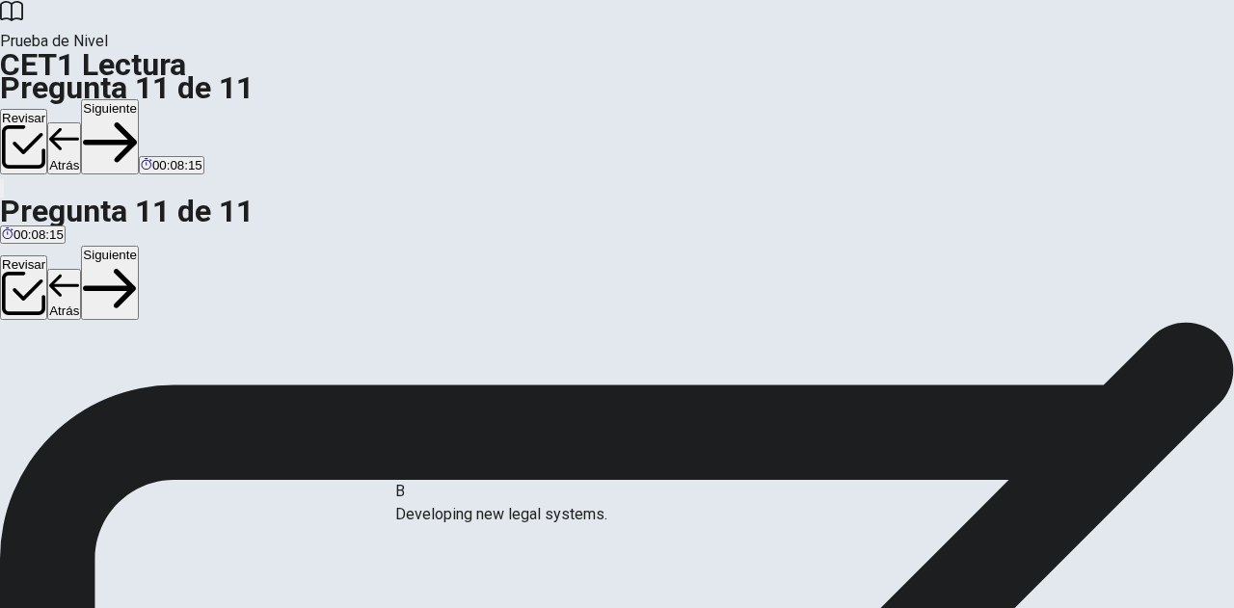
drag, startPoint x: 110, startPoint y: 443, endPoint x: 440, endPoint y: 526, distance: 340.1
drag, startPoint x: 100, startPoint y: 485, endPoint x: 449, endPoint y: 446, distance: 351.3
drag, startPoint x: 109, startPoint y: 491, endPoint x: 825, endPoint y: 464, distance: 717.0
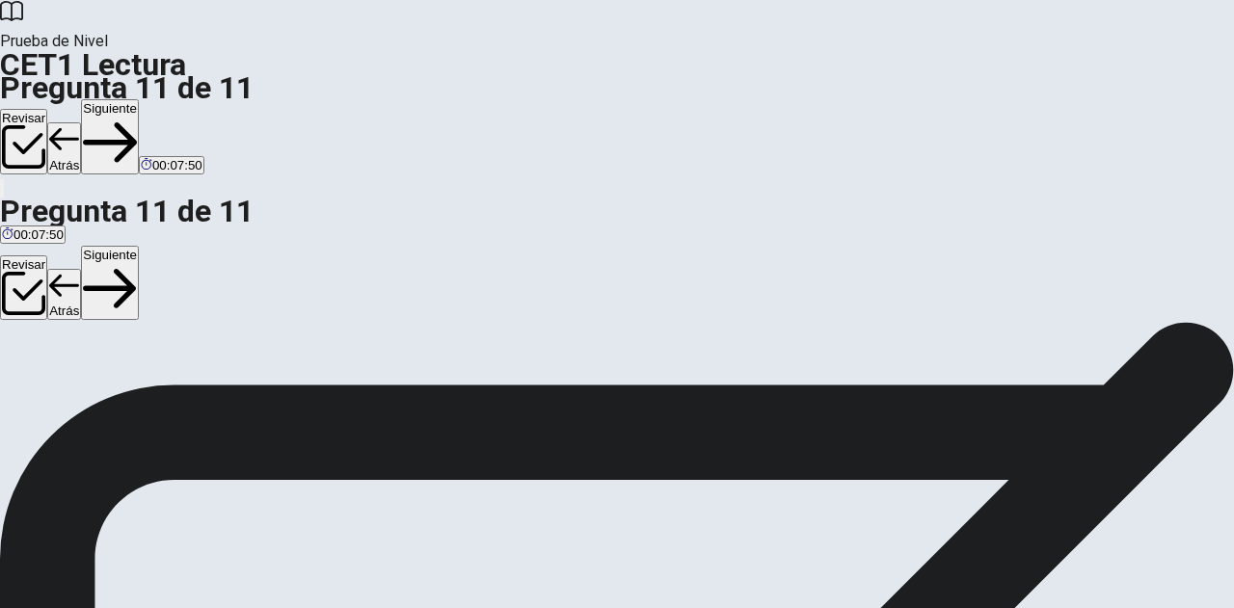
scroll to position [96, 0]
drag, startPoint x: 101, startPoint y: 429, endPoint x: 797, endPoint y: 460, distance: 696.9
click at [139, 99] on button "Siguiente" at bounding box center [110, 136] width 58 height 75
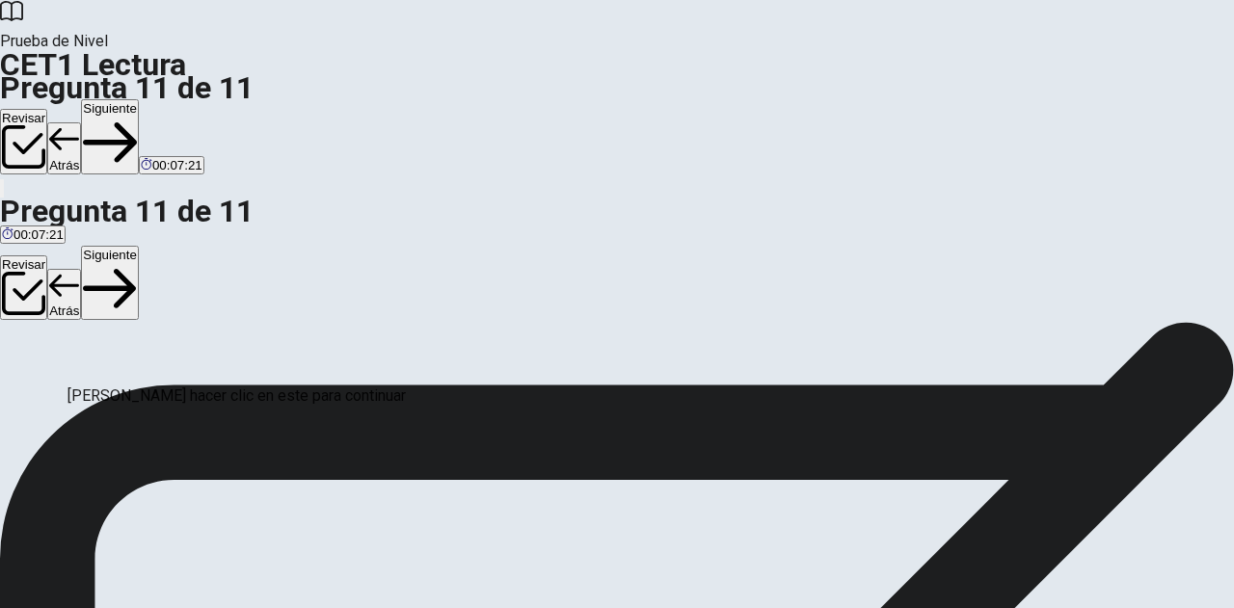
drag, startPoint x: 108, startPoint y: 450, endPoint x: 826, endPoint y: 541, distance: 724.1
drag, startPoint x: 104, startPoint y: 175, endPoint x: 858, endPoint y: 360, distance: 776.5
drag, startPoint x: 109, startPoint y: 262, endPoint x: 803, endPoint y: 337, distance: 698.3
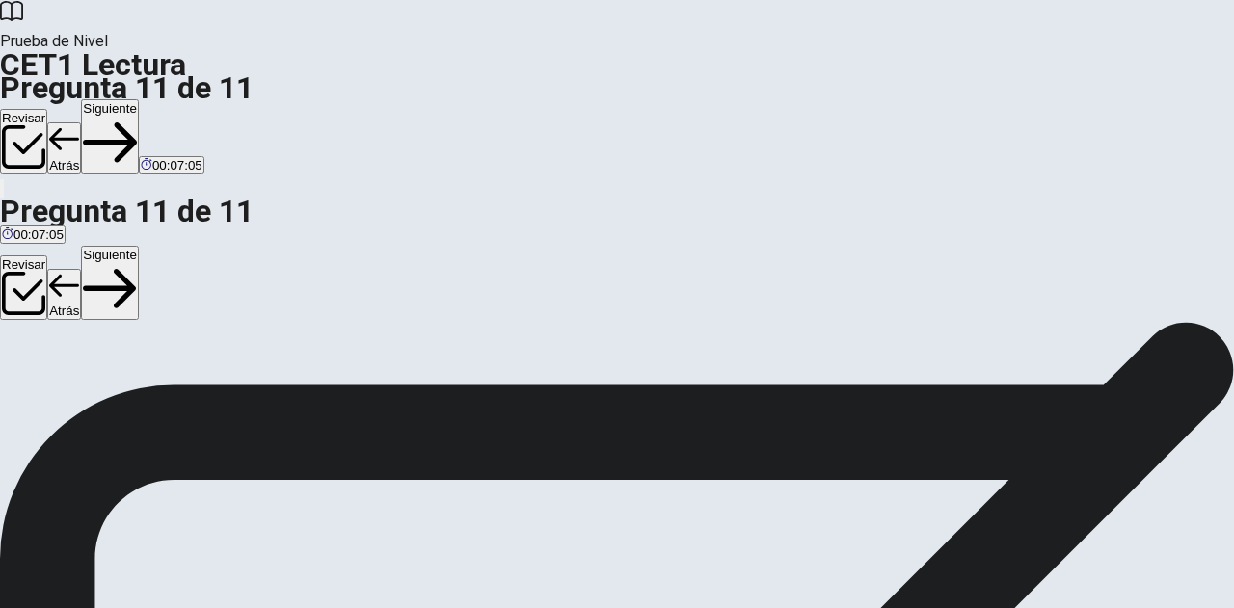
click at [139, 99] on button "Siguiente" at bounding box center [110, 136] width 58 height 75
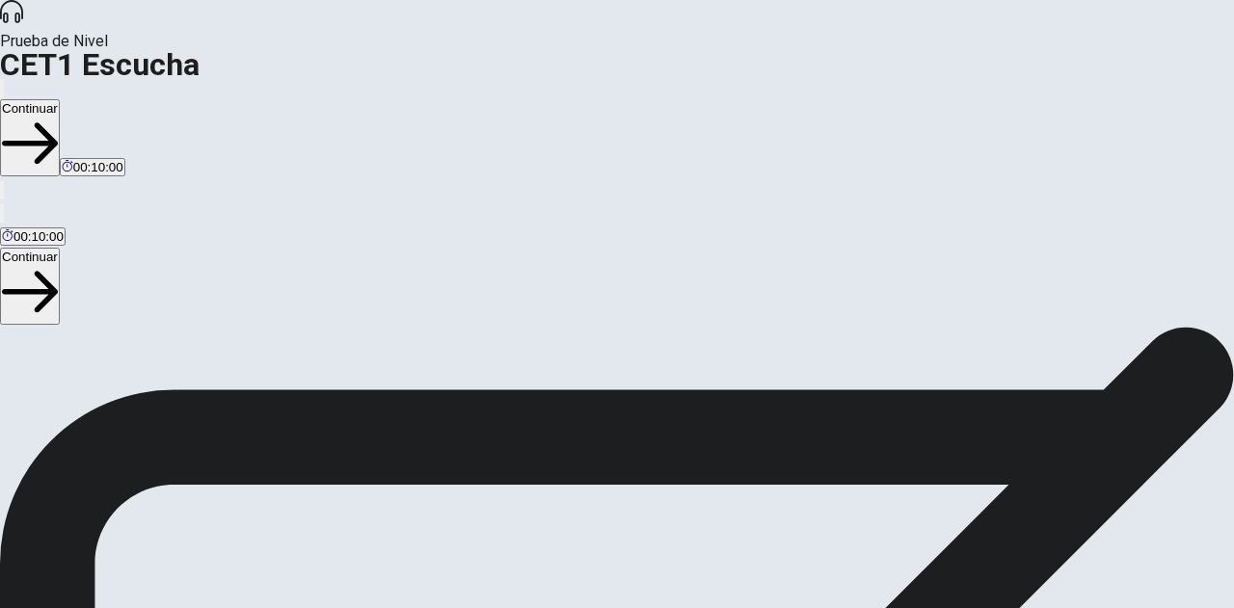
scroll to position [362, 0]
click at [60, 99] on button "Continuar" at bounding box center [30, 137] width 60 height 77
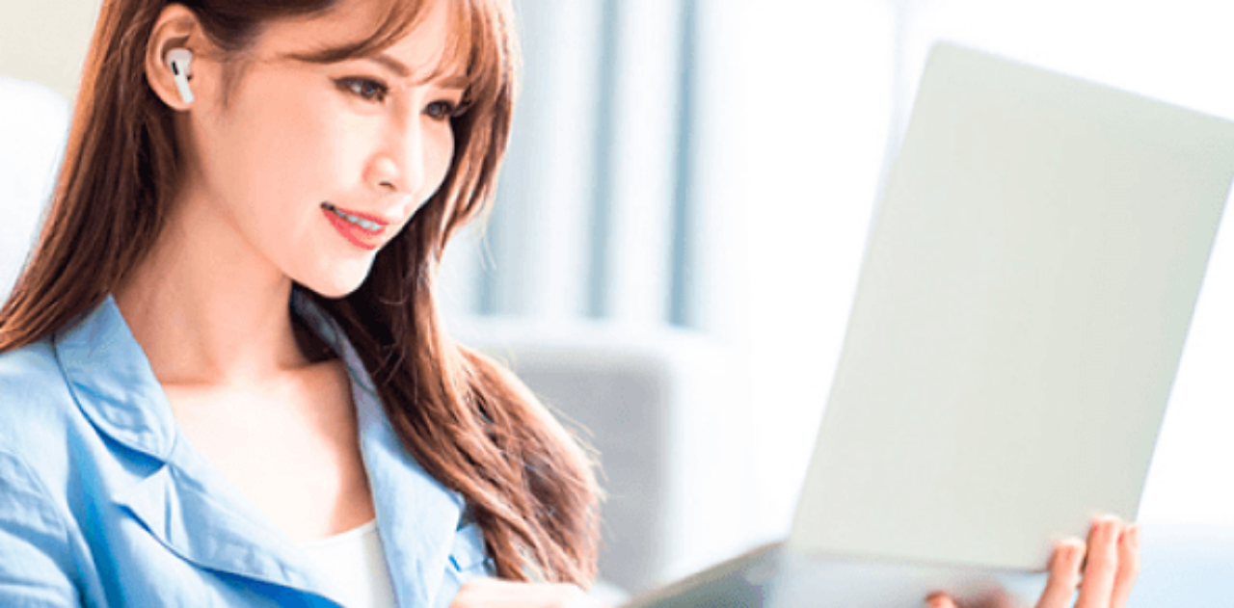
scroll to position [0, 0]
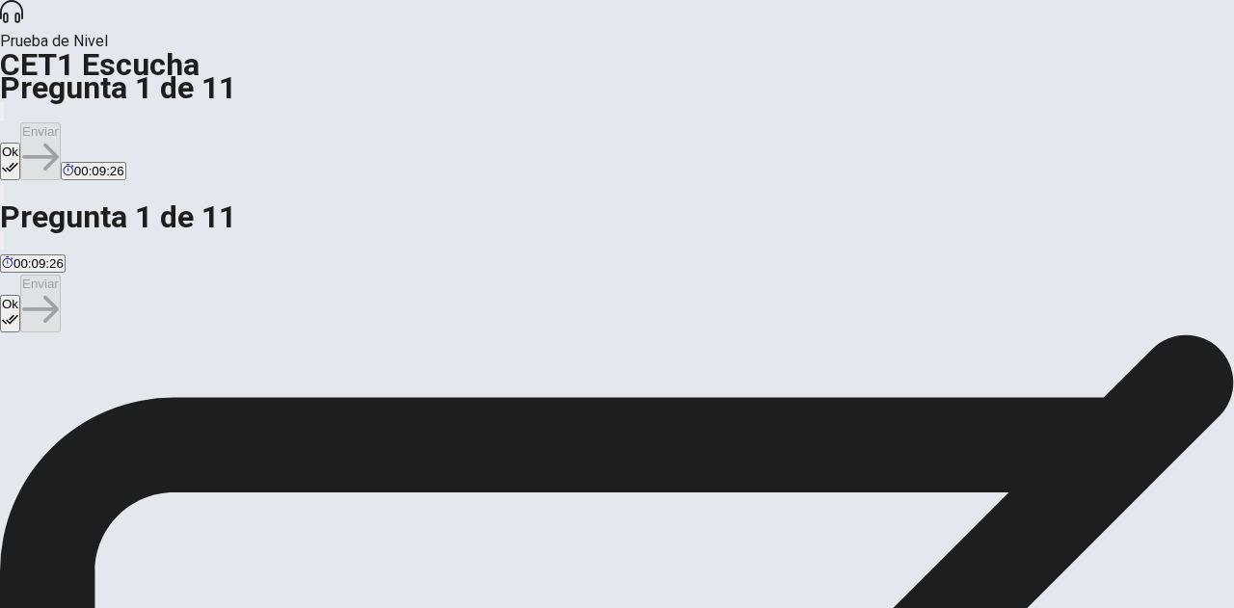
click at [20, 143] on button "Ok" at bounding box center [10, 162] width 20 height 38
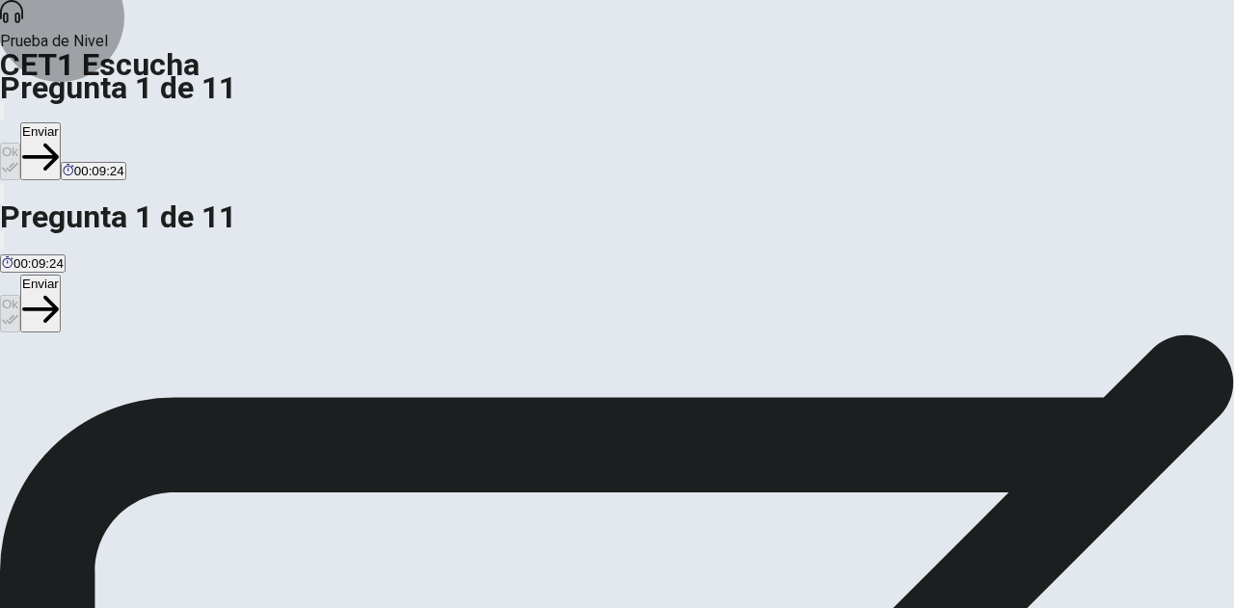
click at [61, 122] on button "Enviar" at bounding box center [40, 151] width 41 height 58
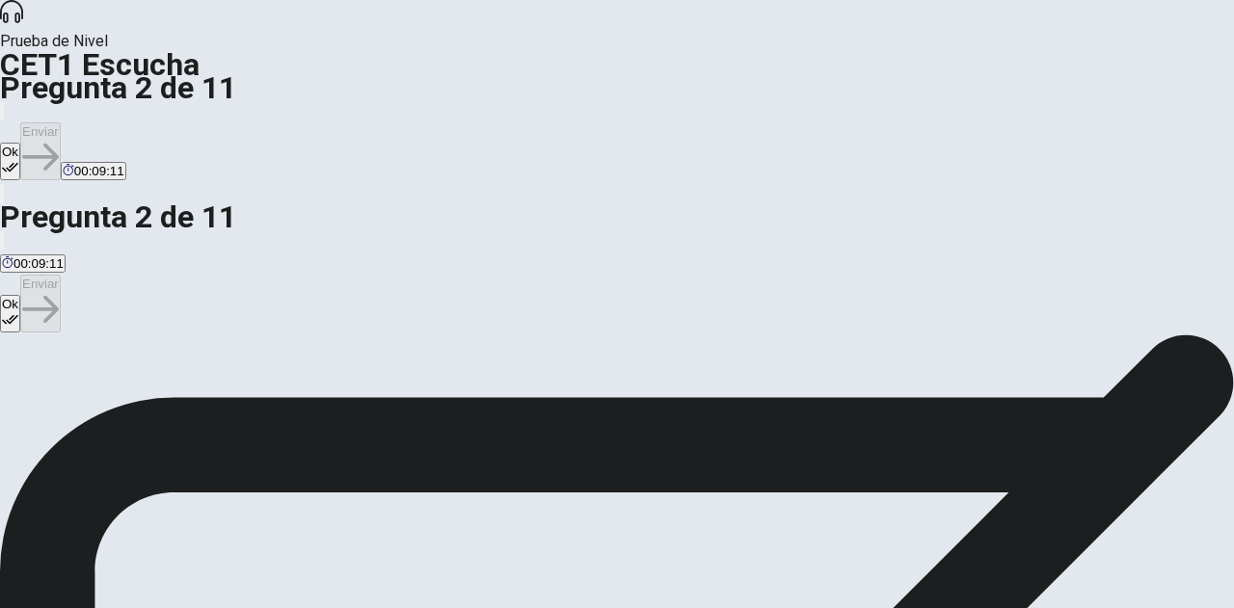
click at [20, 143] on button "Ok" at bounding box center [10, 162] width 20 height 38
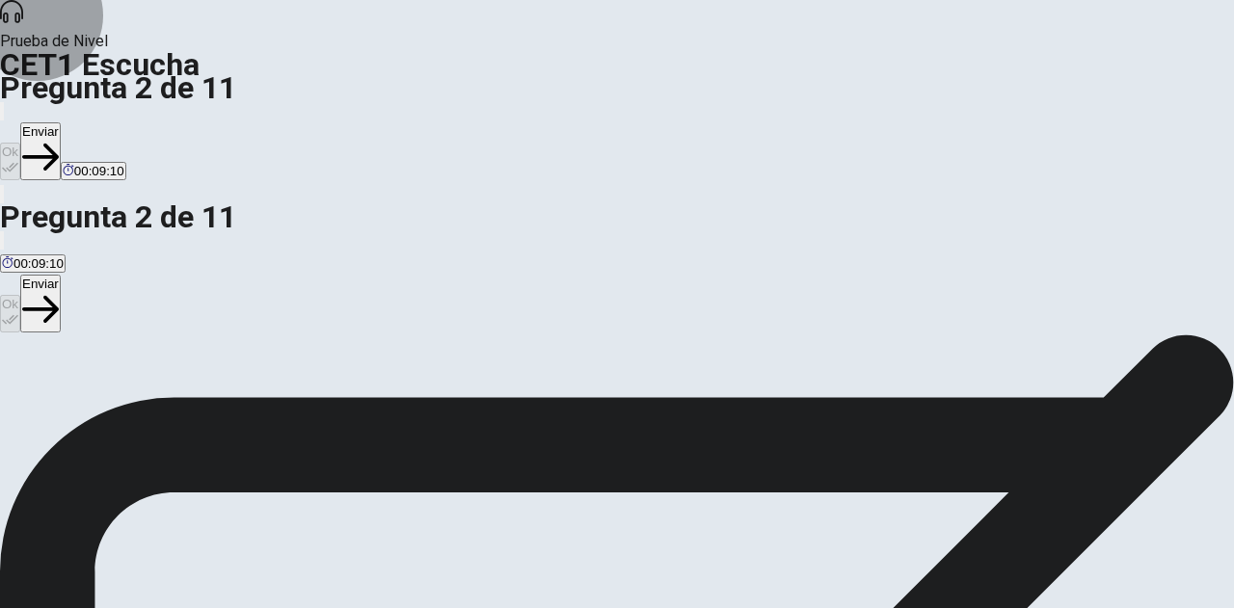
click at [61, 122] on button "Enviar" at bounding box center [40, 151] width 41 height 58
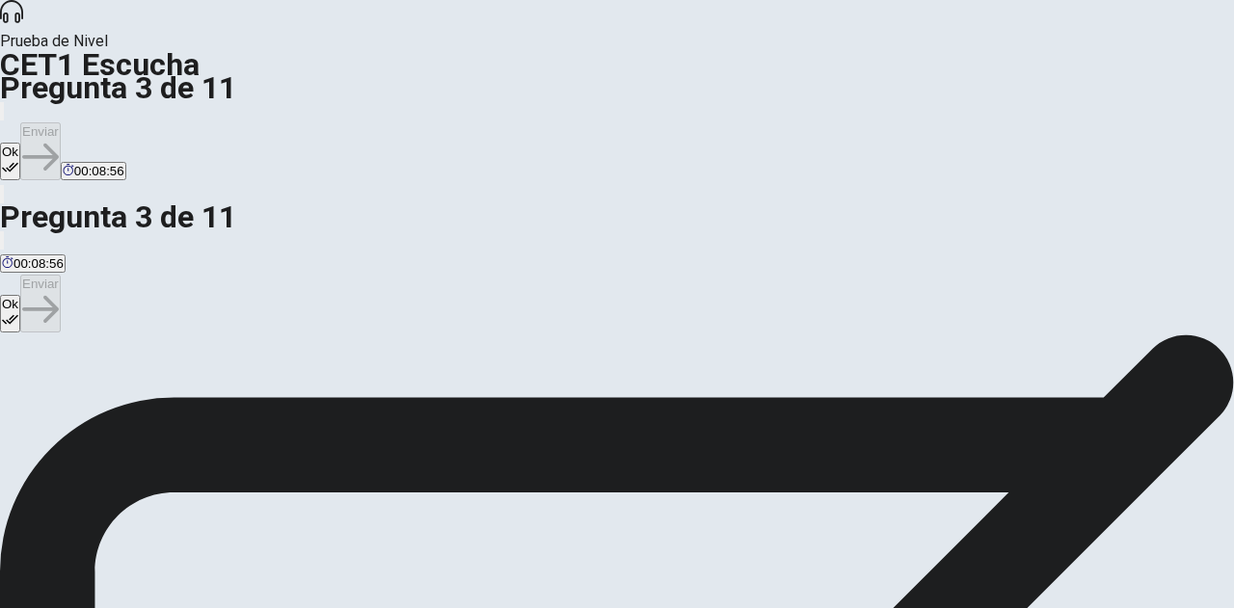
click at [20, 143] on button "Ok" at bounding box center [10, 162] width 20 height 38
click at [61, 122] on button "Enviar" at bounding box center [40, 151] width 41 height 58
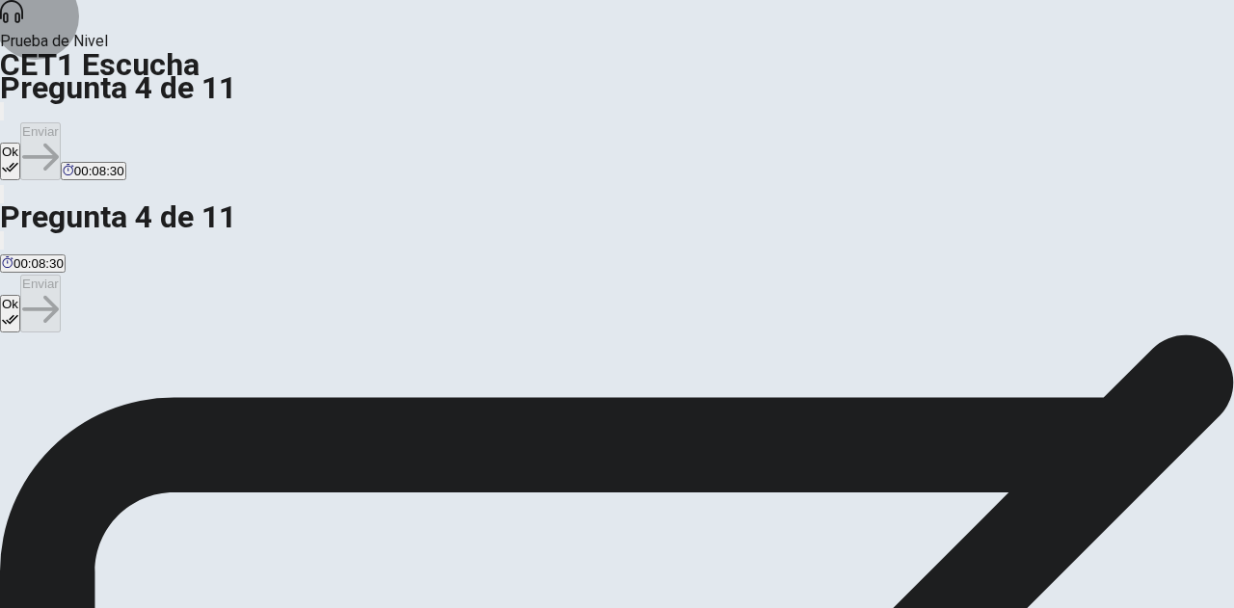
click at [20, 143] on button "Ok" at bounding box center [10, 162] width 20 height 38
click at [61, 122] on button "Enviar" at bounding box center [40, 151] width 41 height 58
click at [20, 143] on button "Ok" at bounding box center [10, 162] width 20 height 38
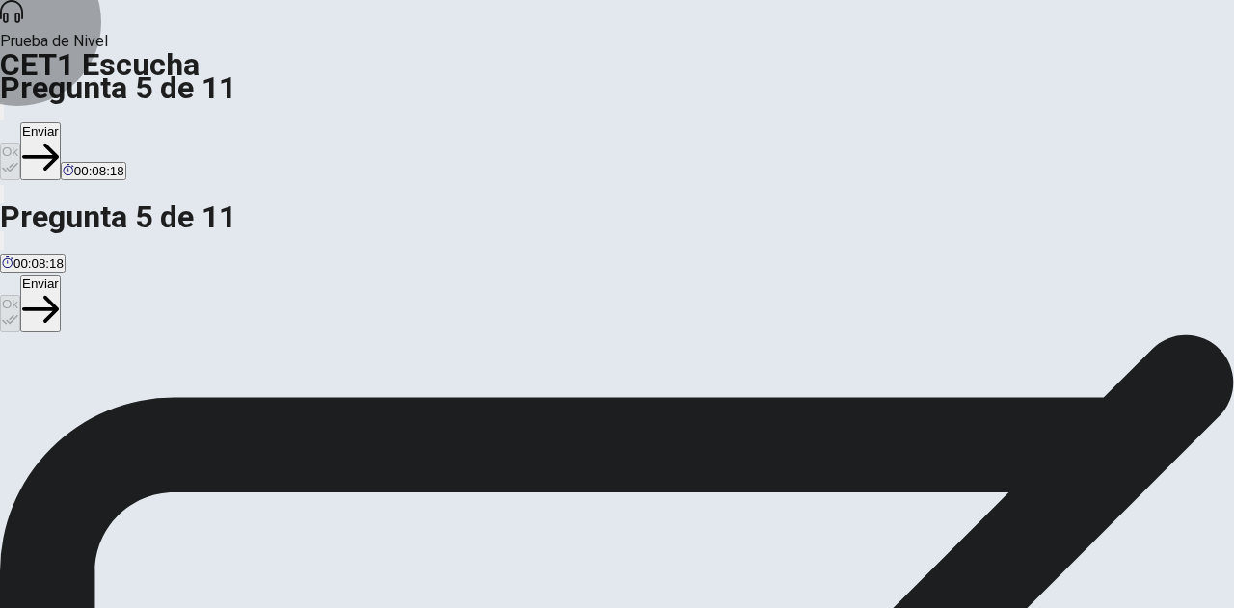
click at [61, 122] on button "Enviar" at bounding box center [40, 151] width 41 height 58
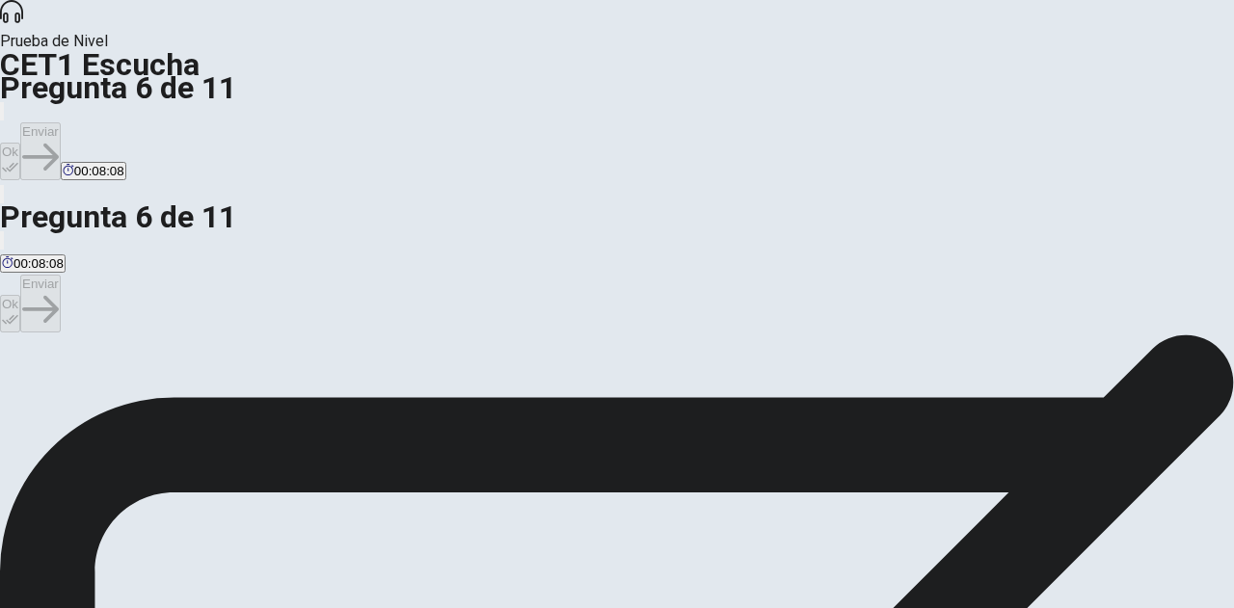
click at [20, 143] on button "Ok" at bounding box center [10, 162] width 20 height 38
click at [61, 122] on button "Enviar" at bounding box center [40, 151] width 41 height 58
click at [20, 143] on button "Ok" at bounding box center [10, 162] width 20 height 38
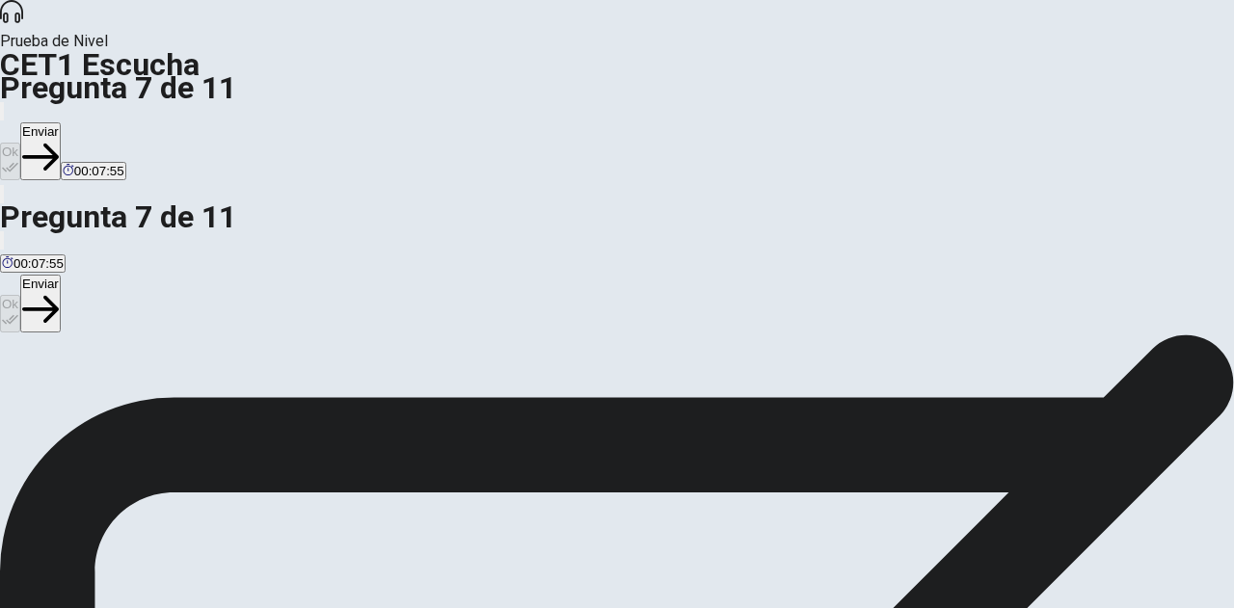
click at [61, 122] on button "Enviar" at bounding box center [40, 151] width 41 height 58
click at [20, 143] on button "Ok" at bounding box center [10, 162] width 20 height 38
drag, startPoint x: 942, startPoint y: 32, endPoint x: 925, endPoint y: 37, distance: 18.0
click at [61, 122] on button "Enviar" at bounding box center [40, 151] width 41 height 58
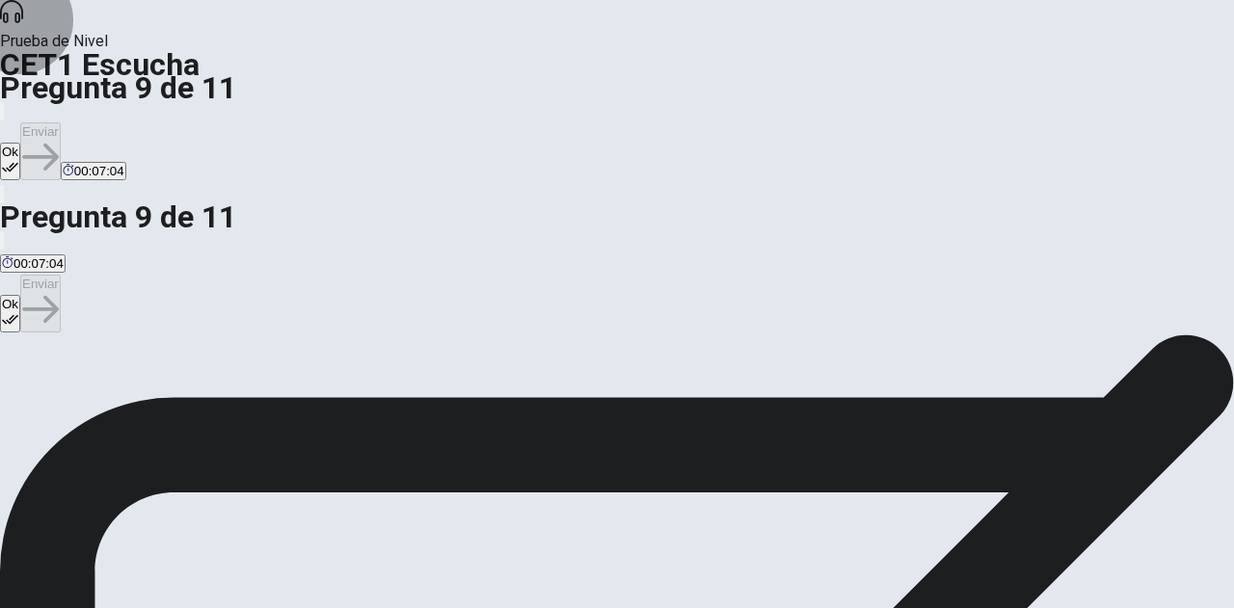
click at [20, 143] on button "Ok" at bounding box center [10, 162] width 20 height 38
click at [59, 139] on icon "button" at bounding box center [40, 157] width 37 height 37
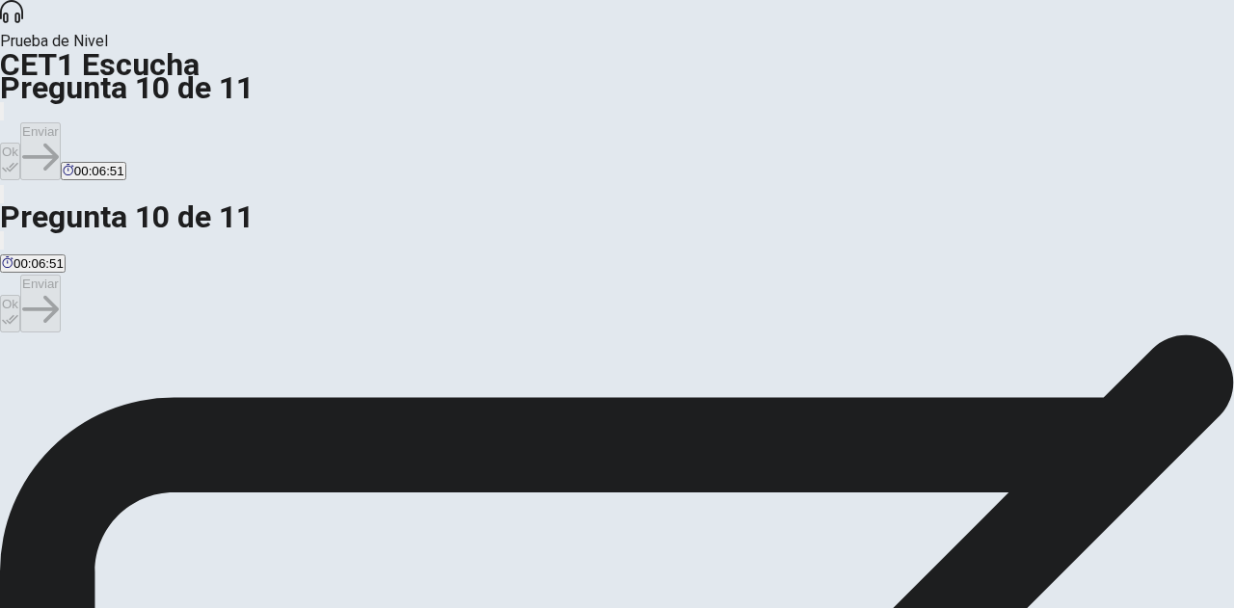
click at [20, 143] on button "Ok" at bounding box center [10, 162] width 20 height 38
click at [61, 122] on button "Enviar" at bounding box center [40, 151] width 41 height 58
click at [20, 143] on button "Ok" at bounding box center [10, 162] width 20 height 38
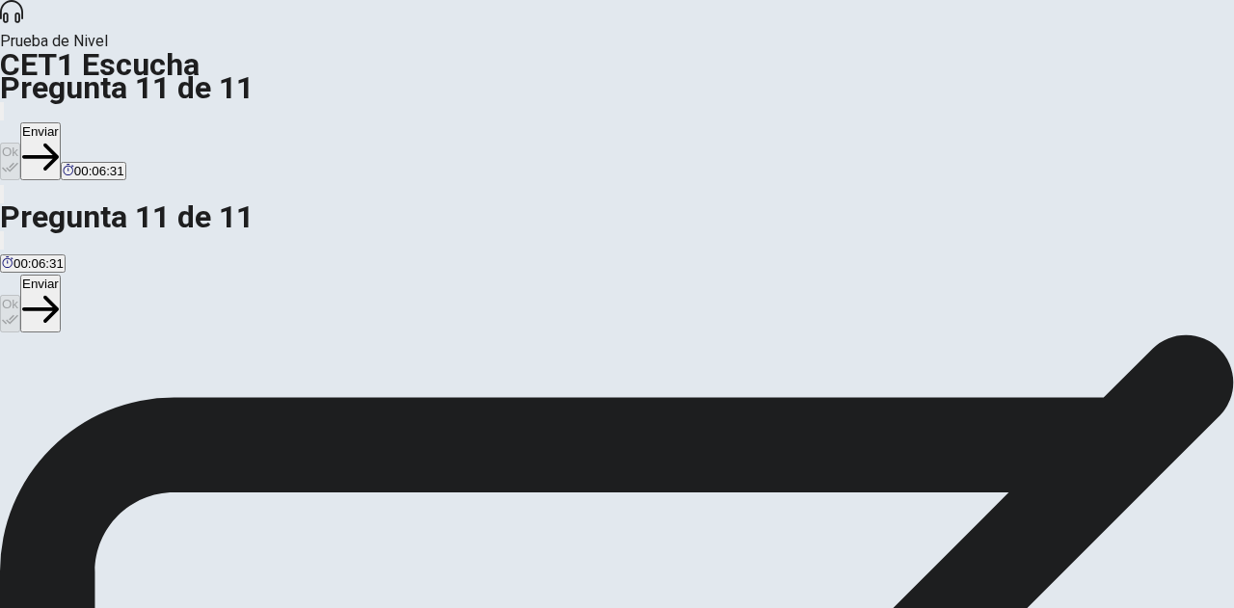
click at [61, 122] on button "Enviar" at bounding box center [40, 151] width 41 height 58
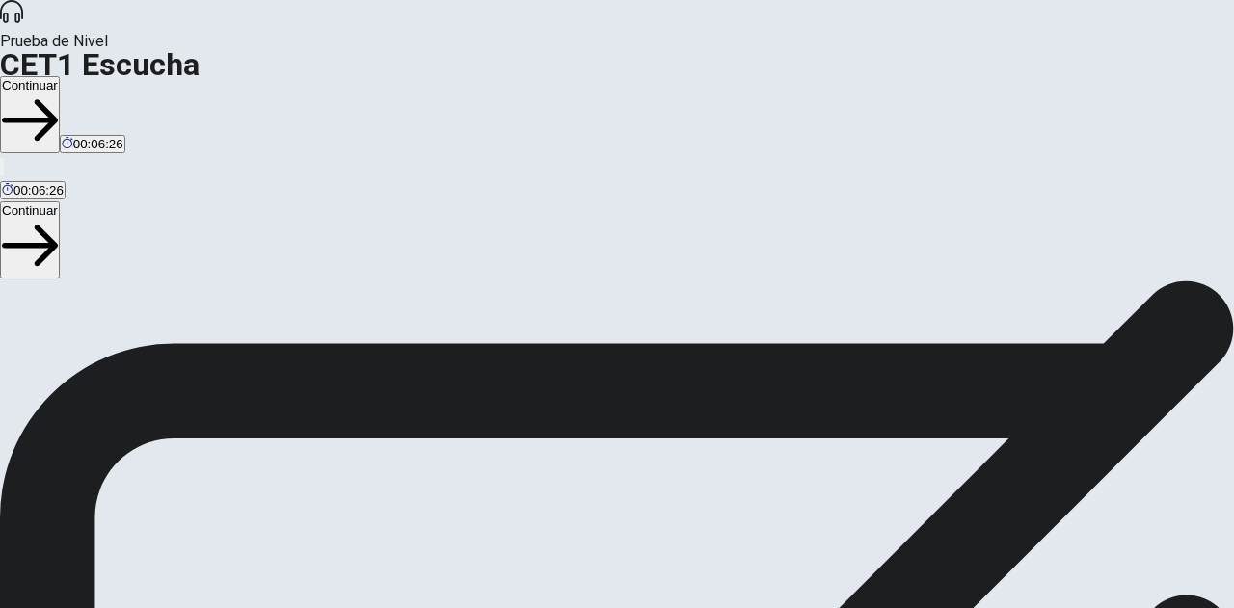
scroll to position [15, 0]
click at [60, 76] on button "Continuar" at bounding box center [30, 114] width 60 height 77
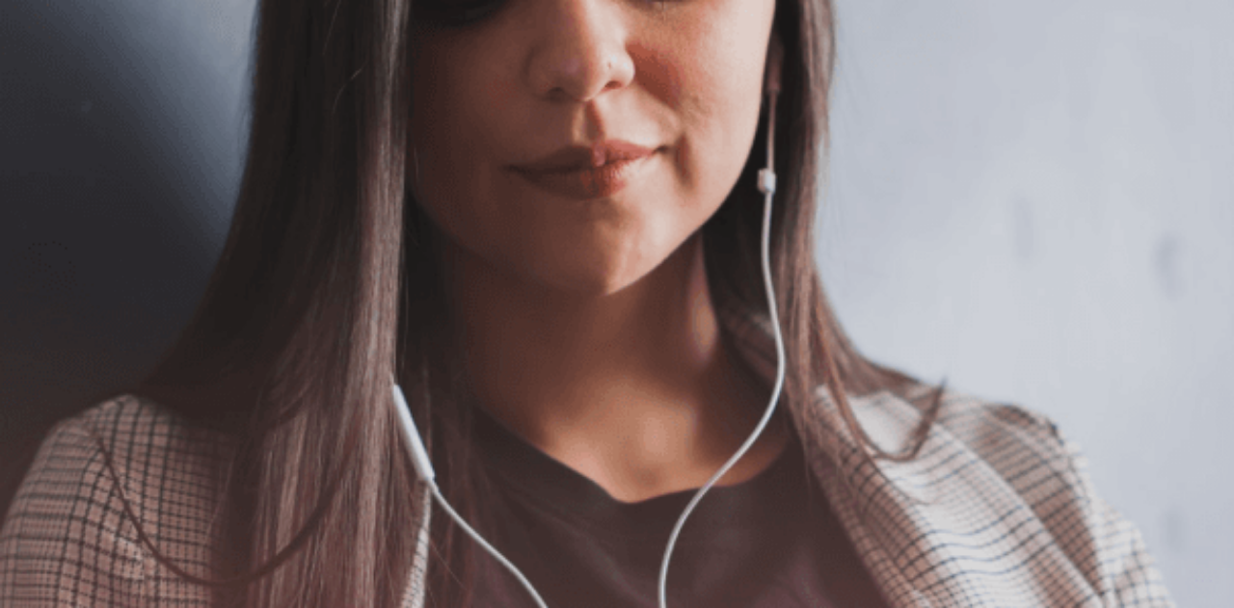
scroll to position [305, 0]
click at [60, 99] on button "Continuar" at bounding box center [30, 137] width 60 height 77
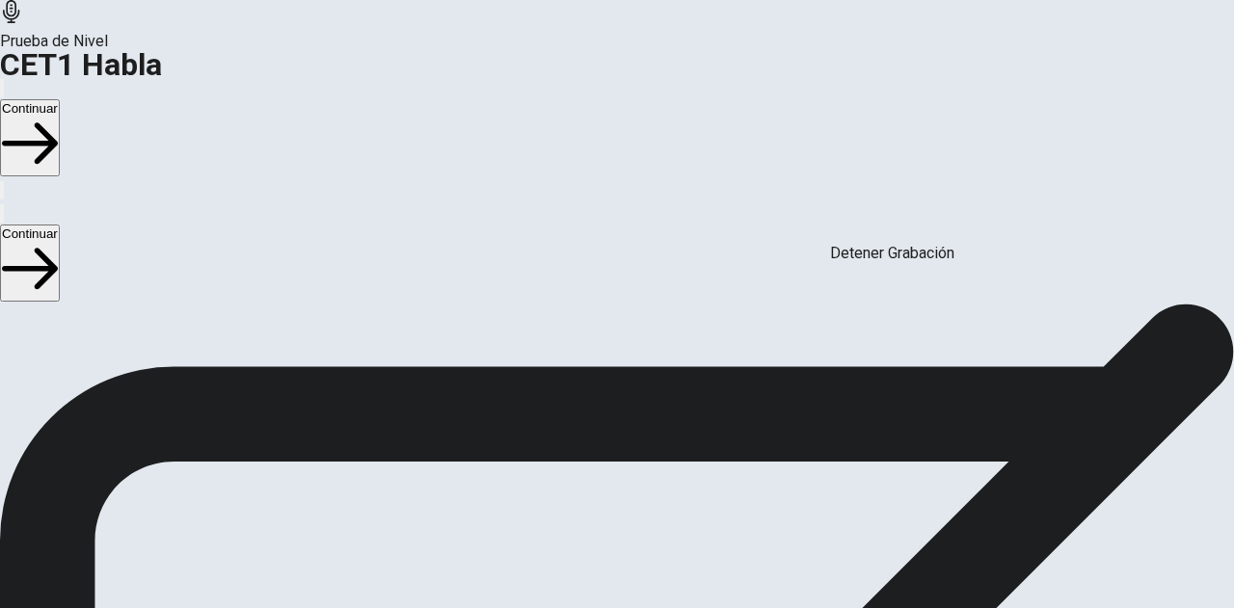
click at [60, 99] on button "Continuar" at bounding box center [30, 137] width 60 height 77
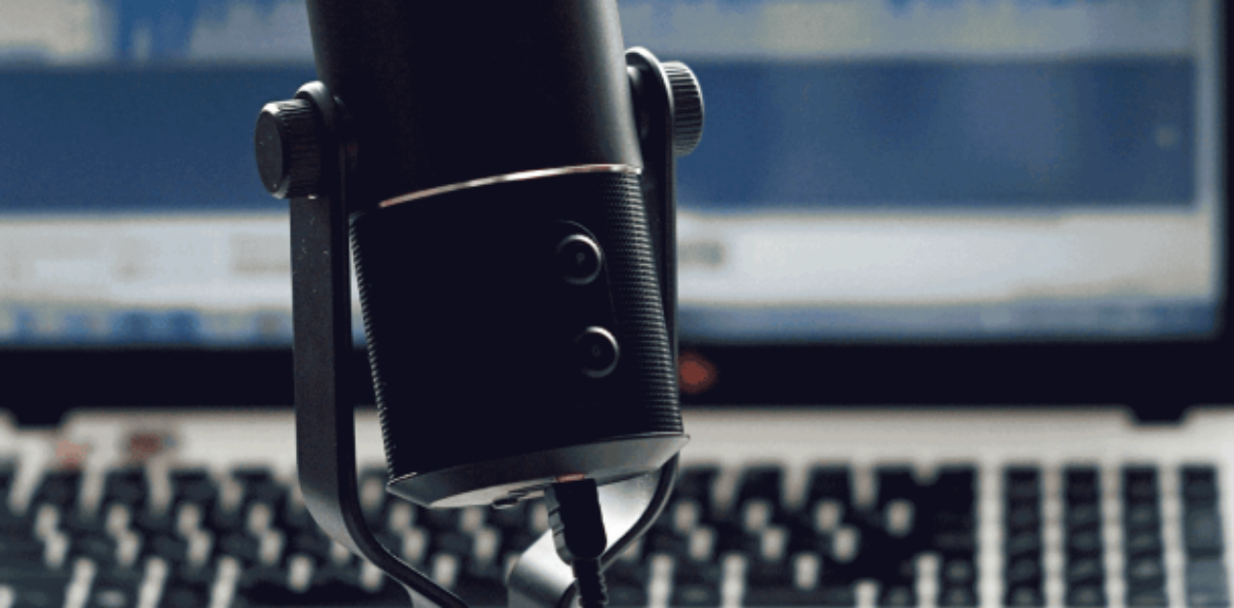
click at [60, 99] on button "Continuar" at bounding box center [30, 137] width 60 height 77
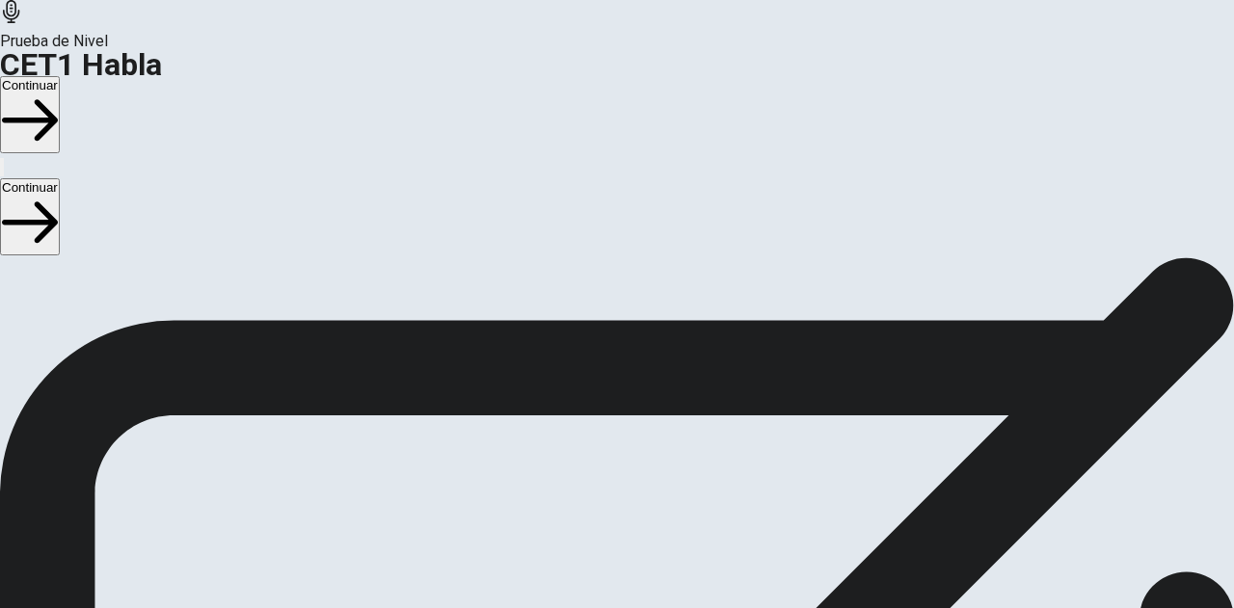
scroll to position [93, 0]
click at [60, 76] on button "Continuar" at bounding box center [30, 114] width 60 height 77
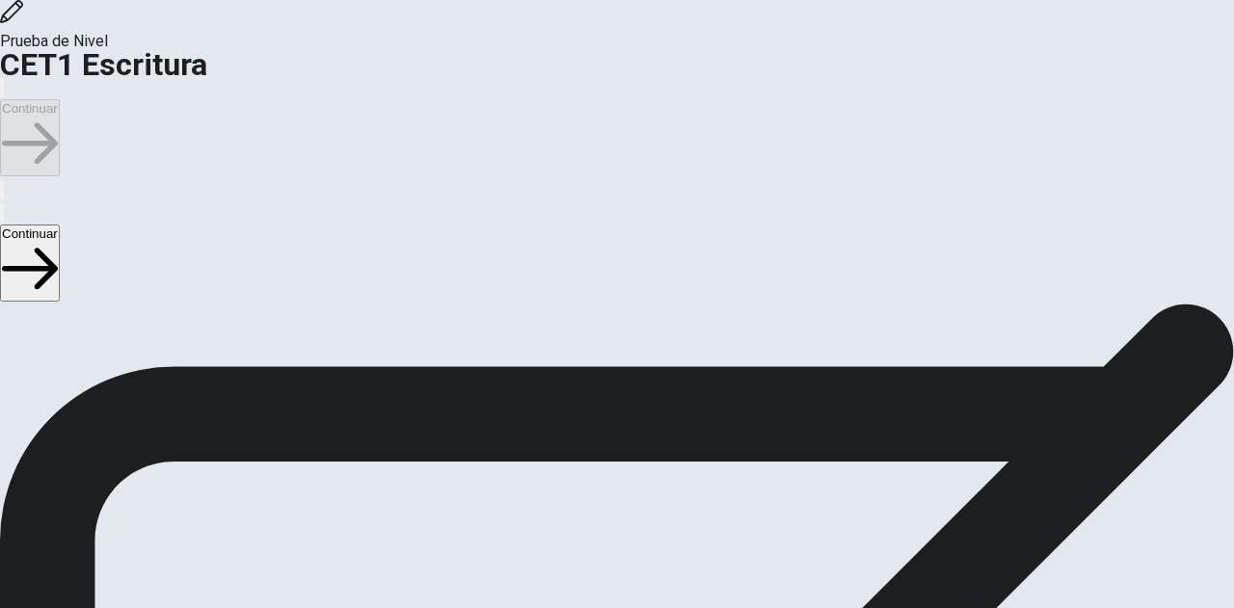
scroll to position [31, 0]
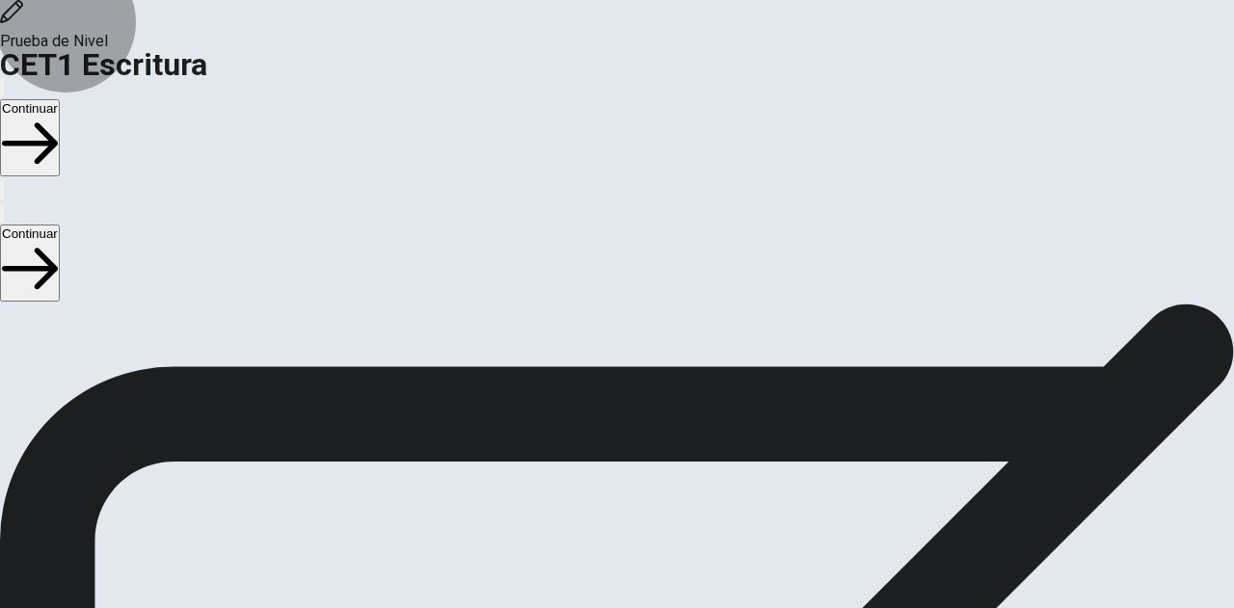
click at [60, 99] on button "Continuar" at bounding box center [30, 137] width 60 height 77
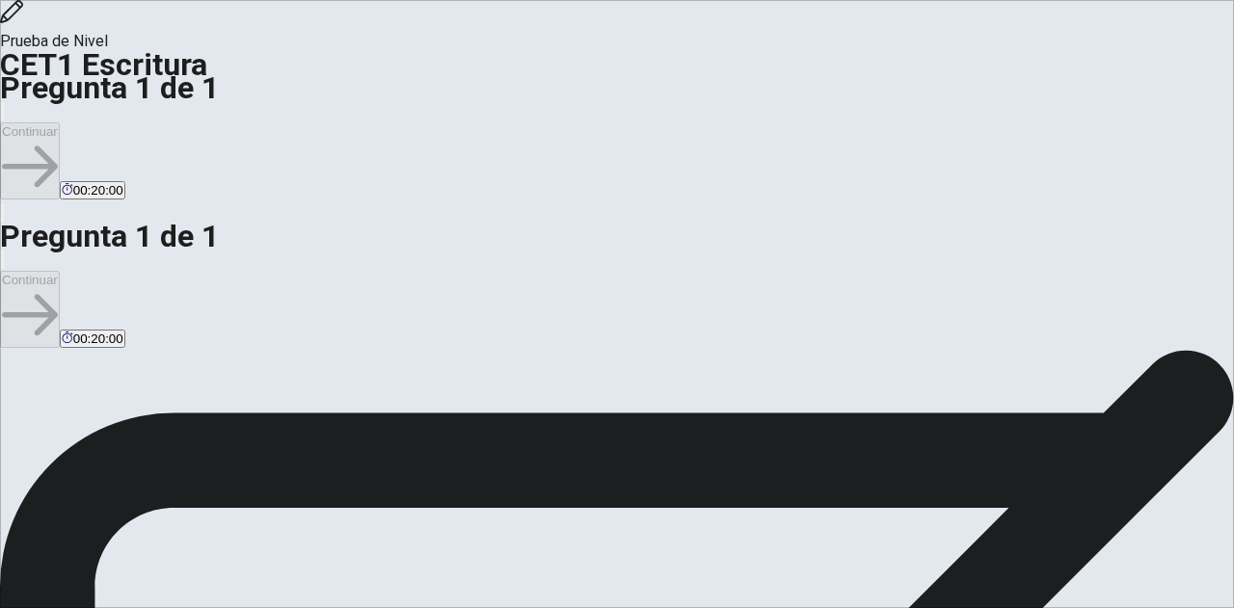
scroll to position [143, 0]
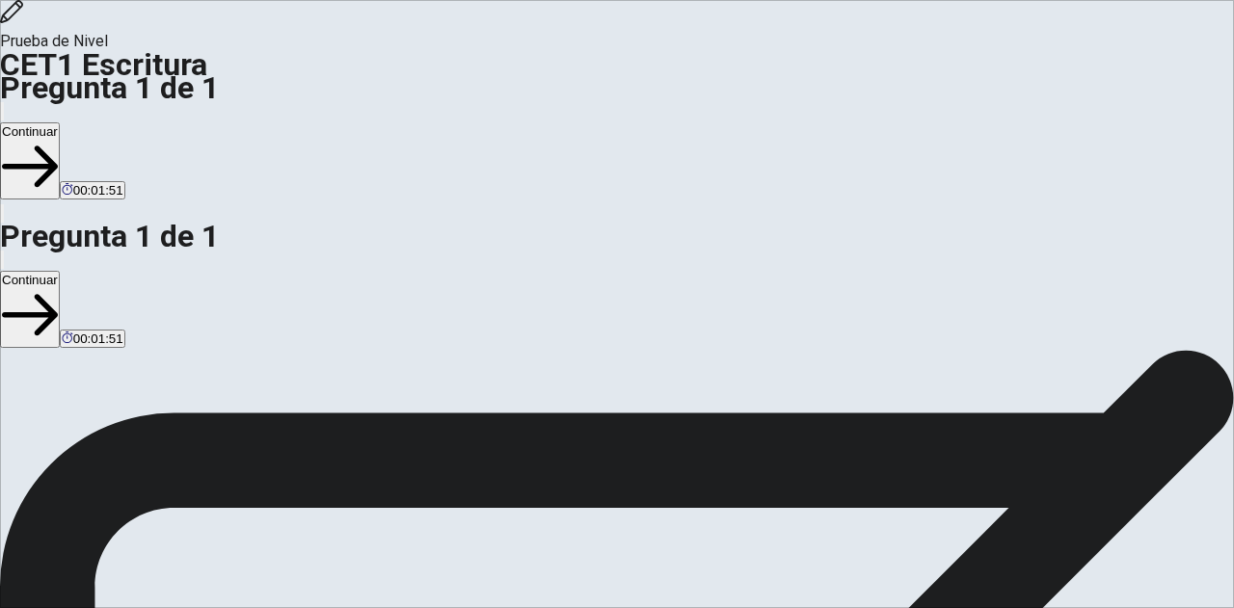
scroll to position [7, 0]
type textarea "**********"
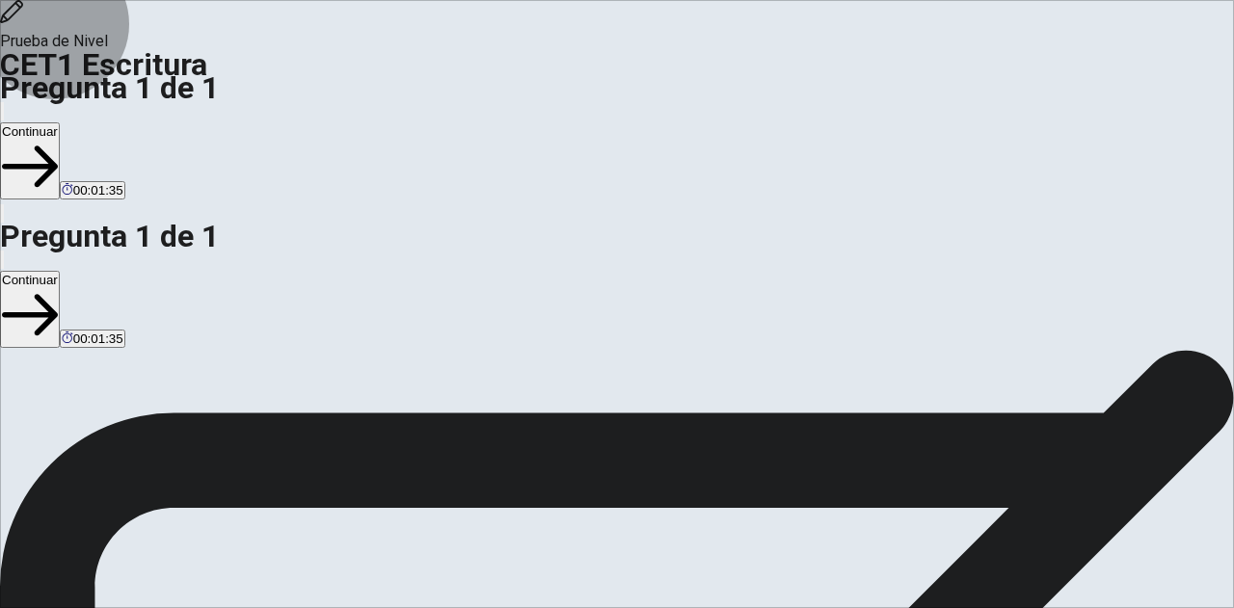
click at [60, 122] on button "Continuar" at bounding box center [30, 160] width 60 height 77
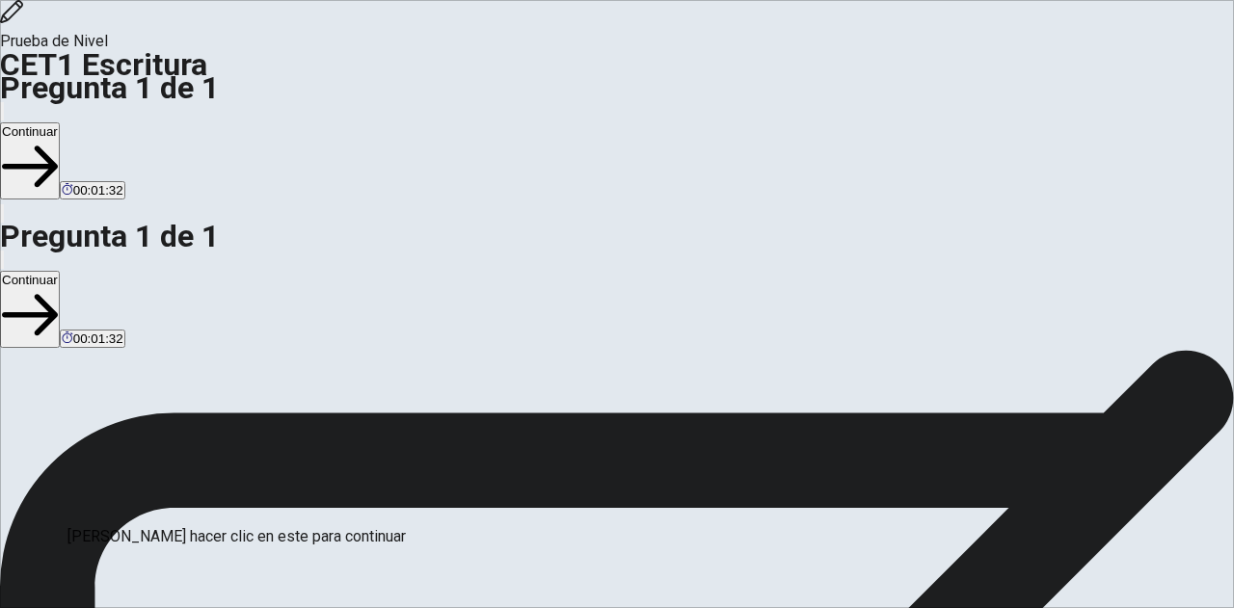
scroll to position [141, 0]
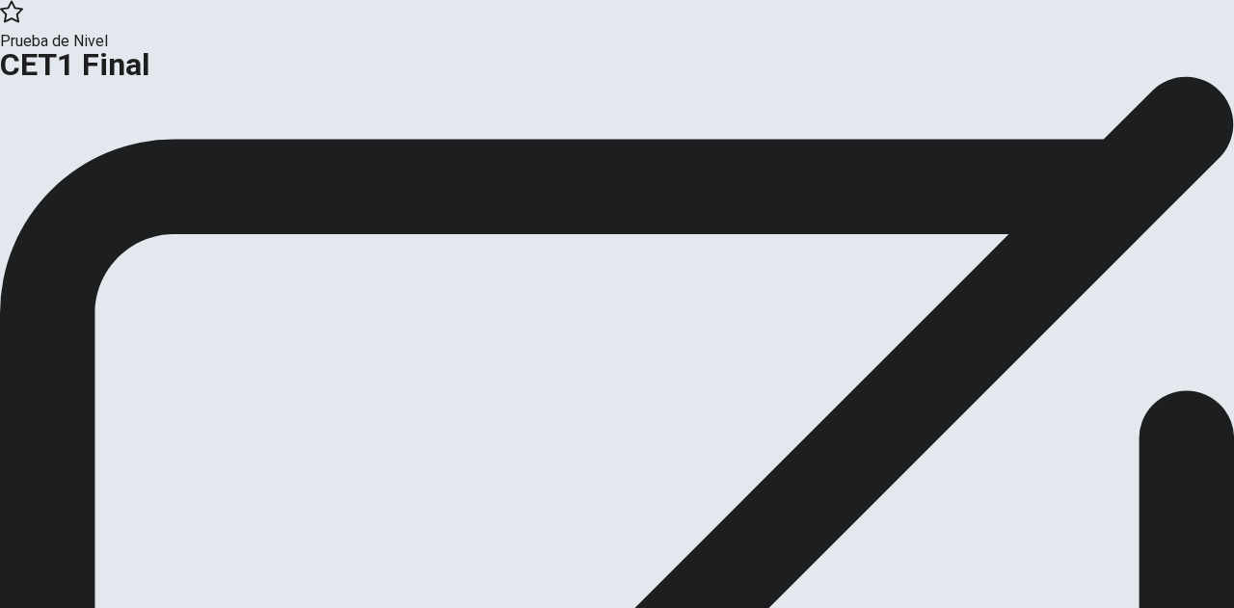
scroll to position [93, 0]
